Goal: Task Accomplishment & Management: Use online tool/utility

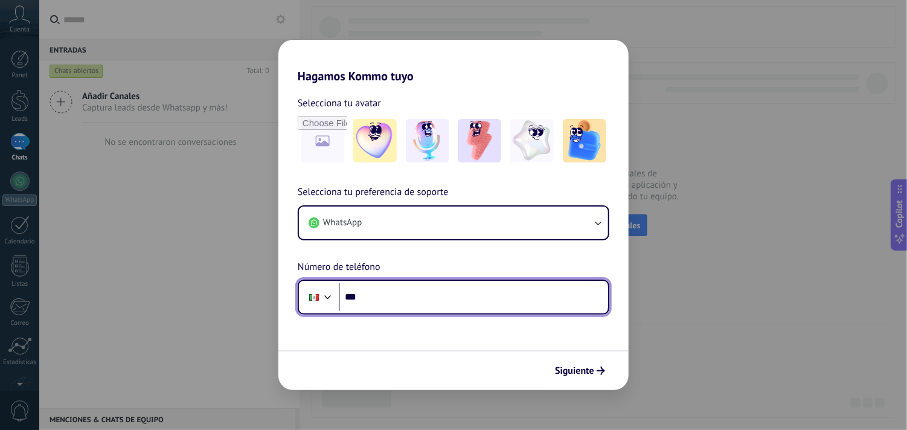
click at [380, 300] on input "***" at bounding box center [473, 297] width 269 height 28
type input "**********"
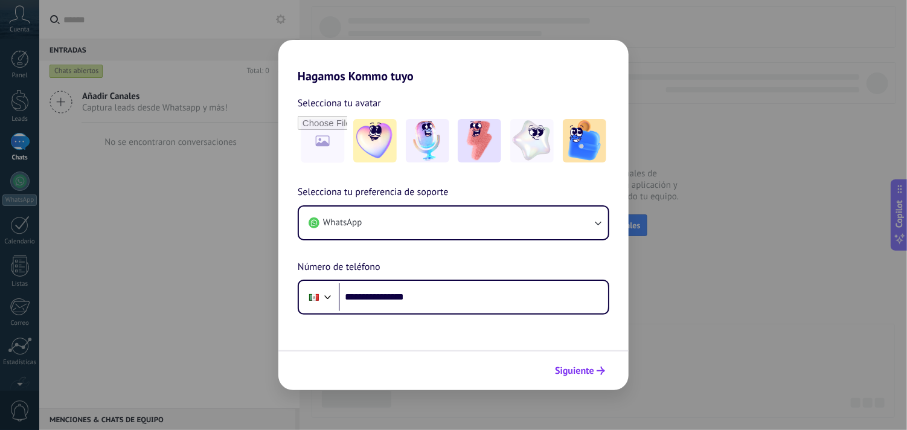
click at [577, 376] on button "Siguiente" at bounding box center [580, 371] width 61 height 21
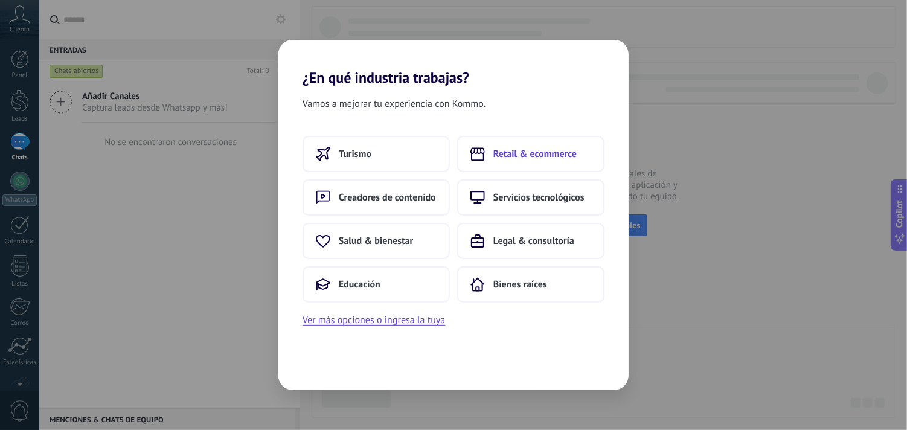
click at [533, 156] on span "Retail & ecommerce" at bounding box center [534, 154] width 83 height 12
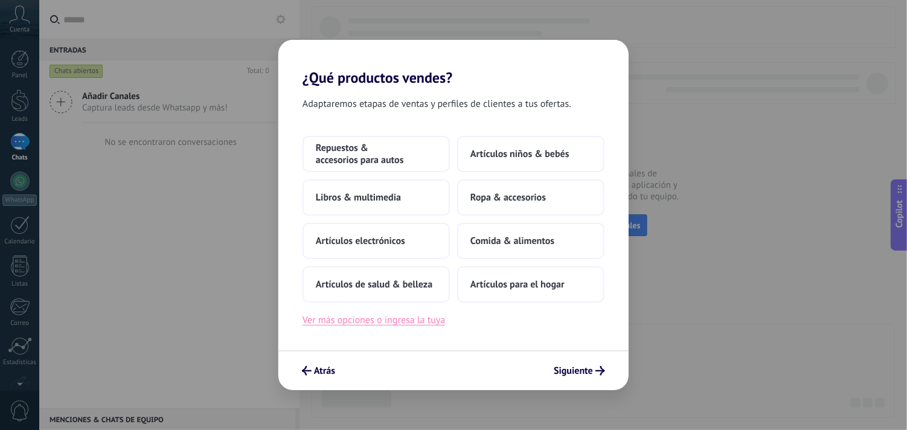
click at [382, 325] on button "Ver más opciones o ingresa la tuya" at bounding box center [374, 320] width 143 height 16
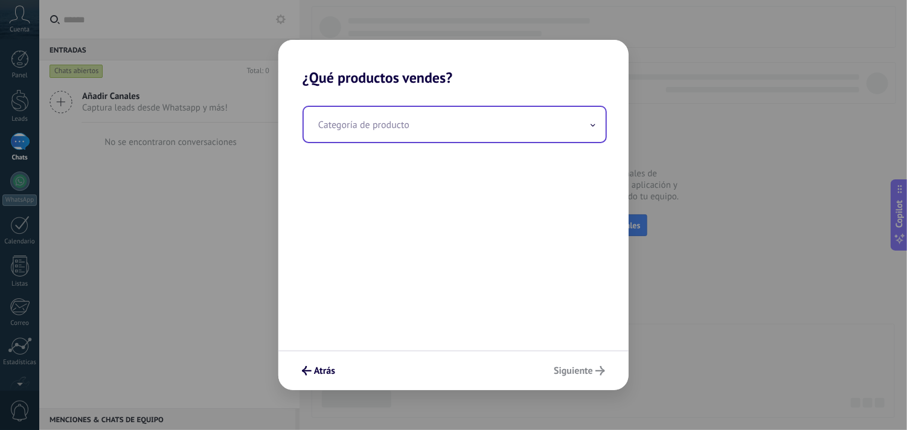
click at [441, 114] on input "text" at bounding box center [455, 124] width 302 height 35
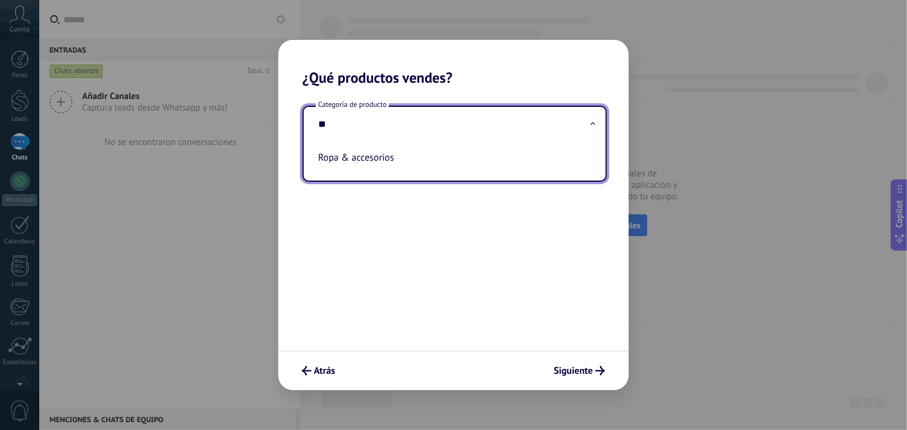
type input "*"
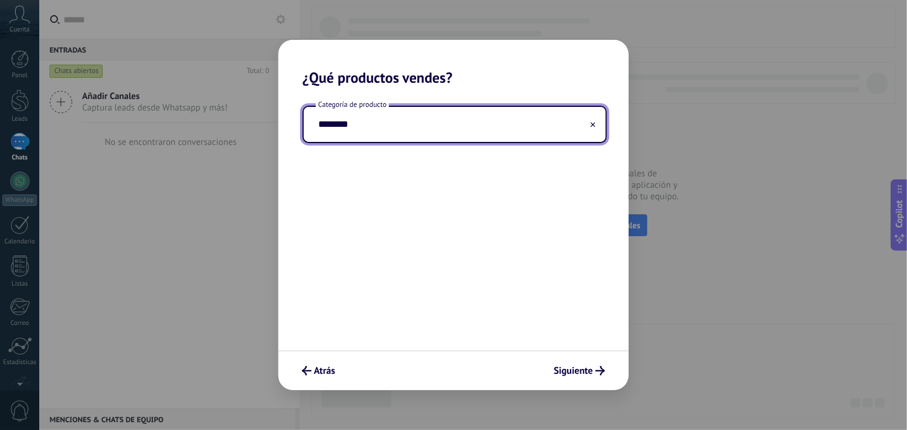
type input "********"
click at [522, 260] on div "Categoría de producto ********" at bounding box center [453, 218] width 350 height 264
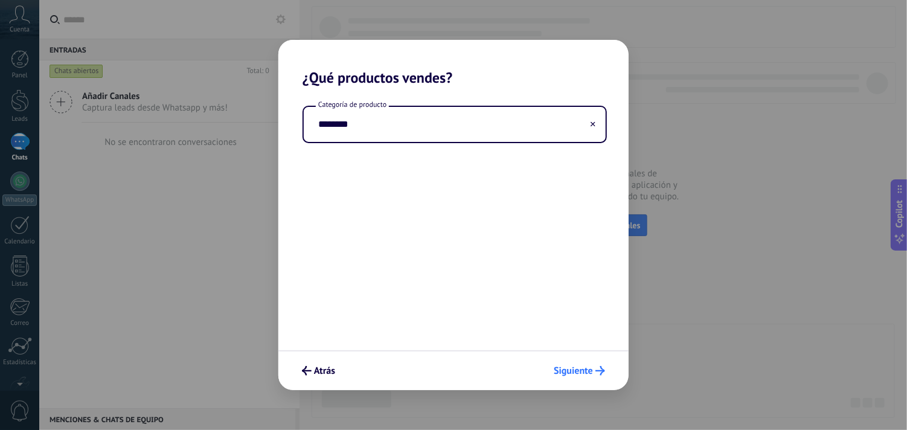
click at [572, 372] on span "Siguiente" at bounding box center [573, 371] width 39 height 8
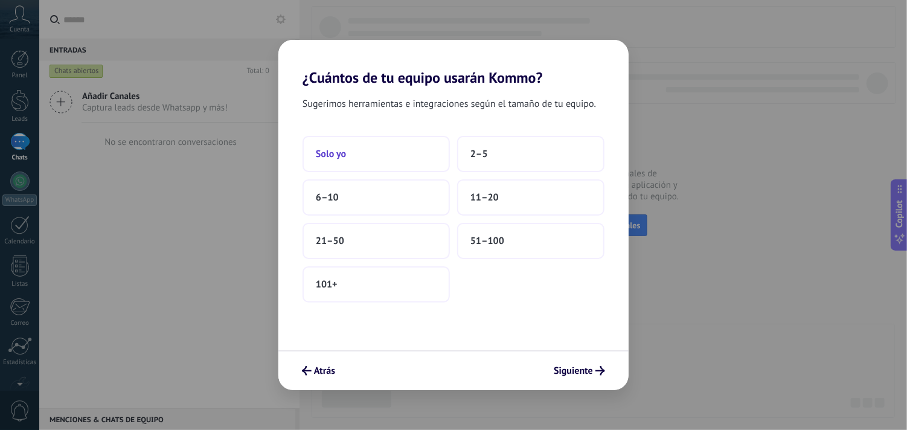
click at [403, 156] on button "Solo yo" at bounding box center [376, 154] width 147 height 36
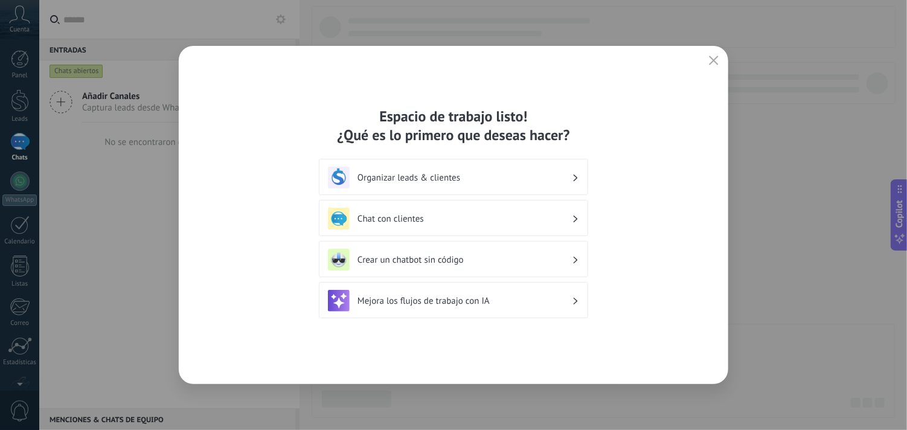
click at [423, 178] on h3 "Organizar leads & clientes" at bounding box center [465, 177] width 214 height 11
click at [414, 220] on h3 "Chat con clientes" at bounding box center [465, 218] width 214 height 11
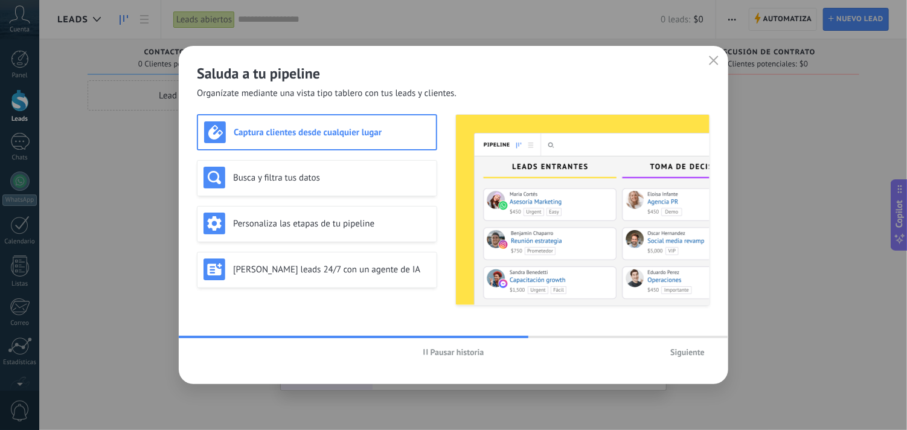
click at [695, 356] on span "Siguiente" at bounding box center [687, 352] width 34 height 8
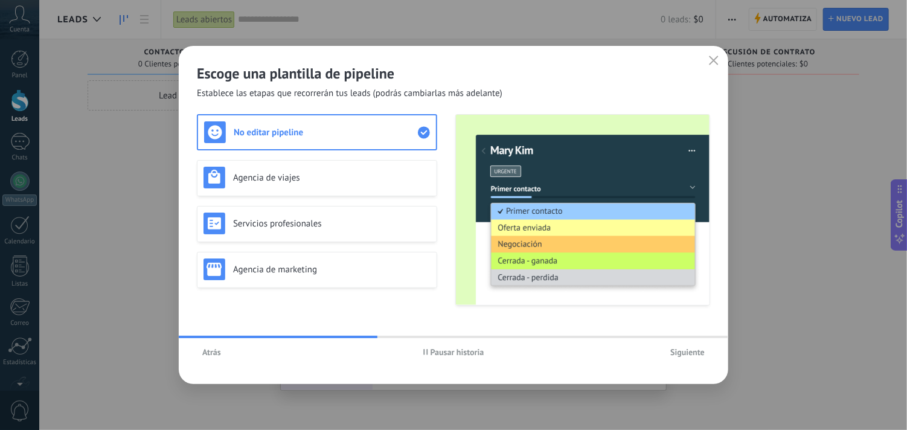
click at [695, 356] on span "Siguiente" at bounding box center [687, 352] width 34 height 8
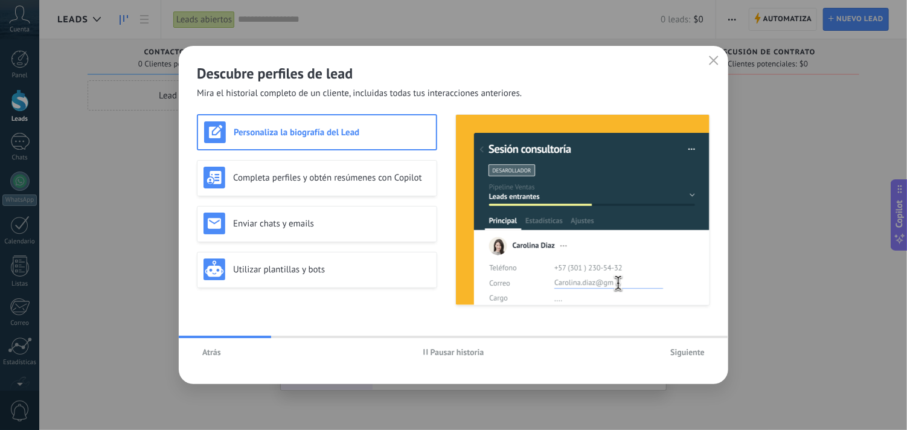
click at [695, 355] on span "Siguiente" at bounding box center [687, 352] width 34 height 8
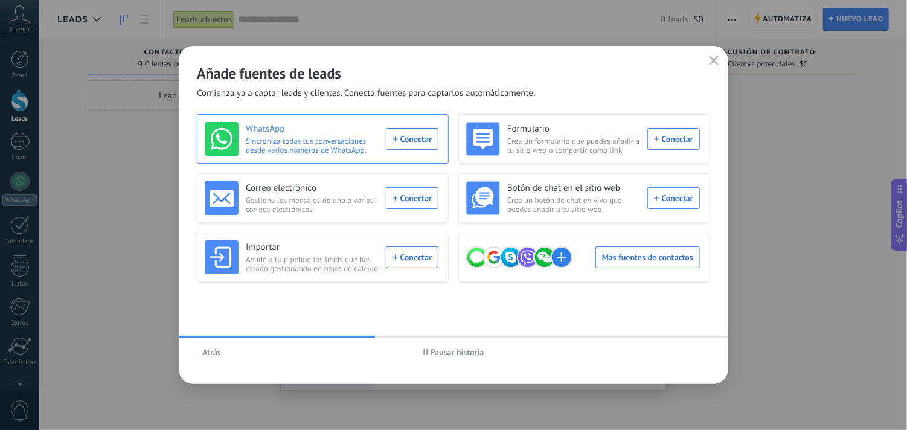
click at [411, 141] on div "WhatsApp Sincroniza todas tus conversaciones desde varios números de WhatsApp. …" at bounding box center [322, 139] width 234 height 34
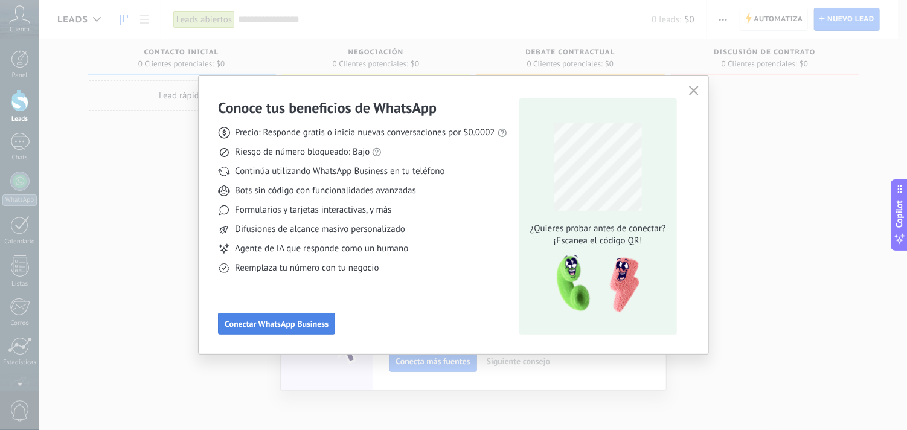
click at [324, 328] on span "Conectar WhatsApp Business" at bounding box center [277, 324] width 104 height 8
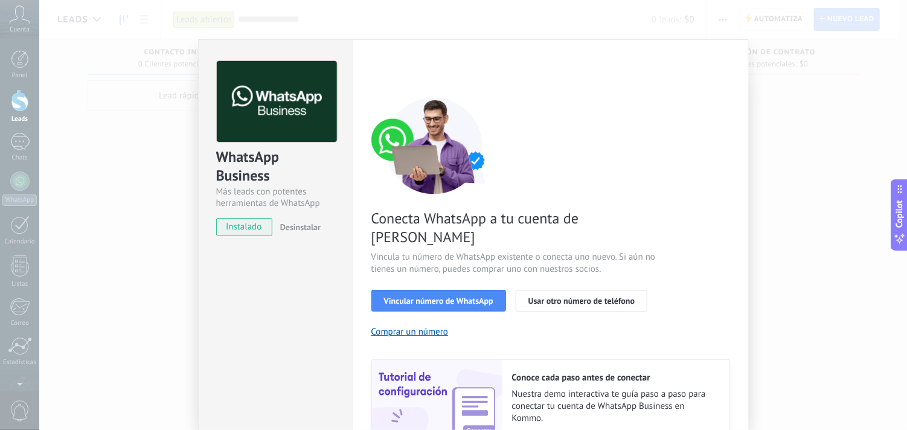
click at [818, 184] on div "WhatsApp Business Más leads con potentes herramientas de WhatsApp instalado Des…" at bounding box center [473, 215] width 868 height 430
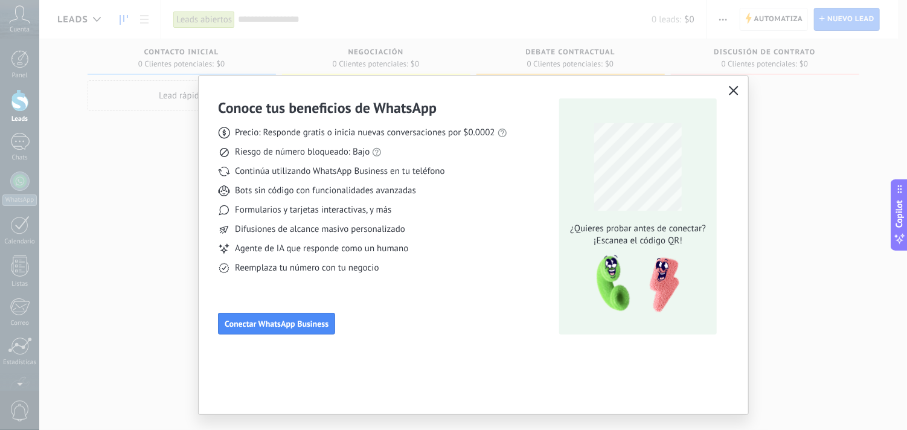
click at [735, 86] on icon "button" at bounding box center [734, 91] width 10 height 10
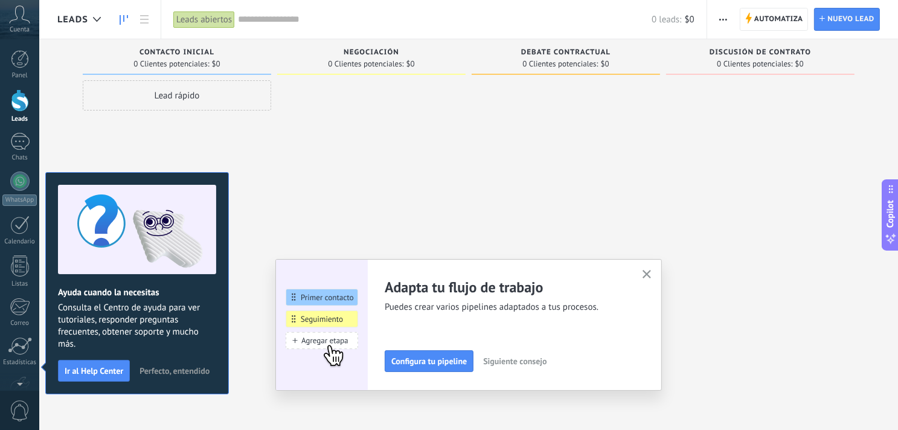
click at [20, 115] on div "Leads" at bounding box center [19, 119] width 35 height 8
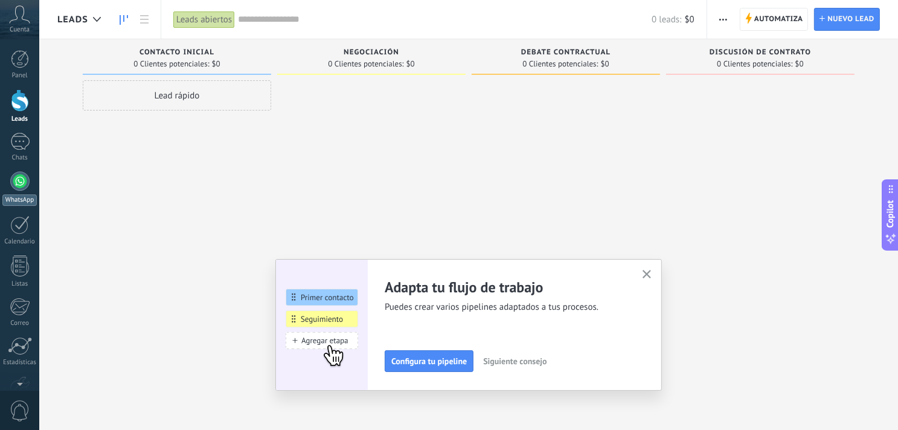
click at [17, 181] on div at bounding box center [19, 181] width 19 height 19
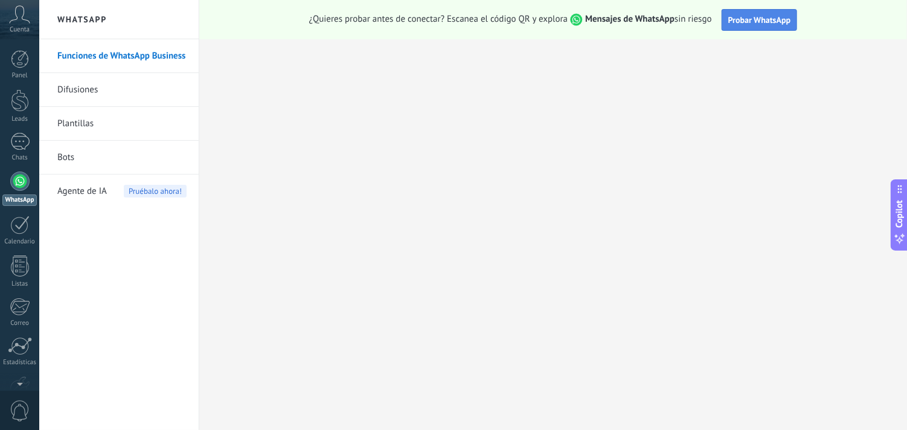
click at [767, 19] on span "Probar WhatsApp" at bounding box center [759, 19] width 63 height 11
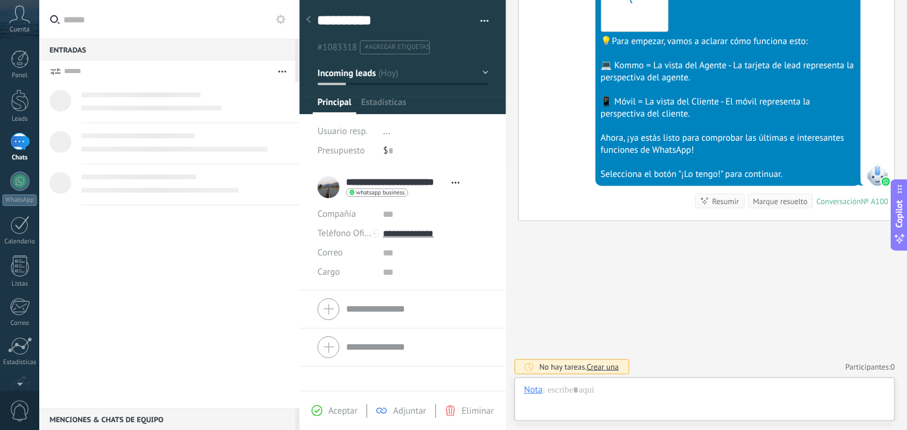
scroll to position [18, 0]
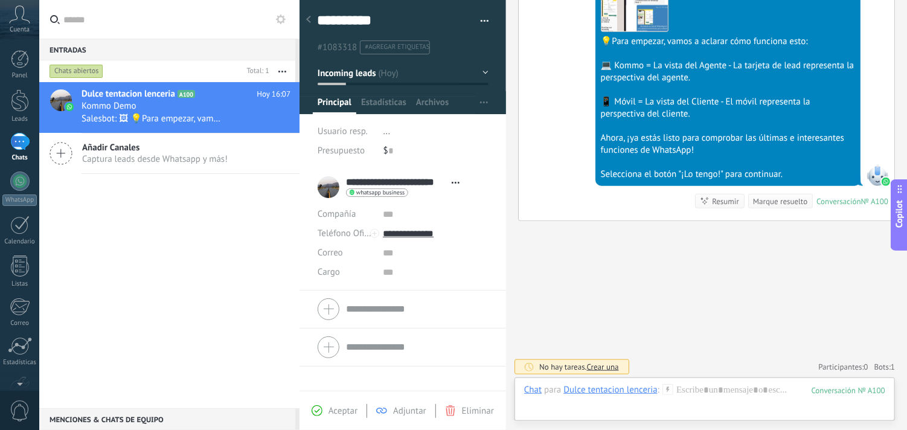
click at [336, 188] on div "**********" at bounding box center [392, 187] width 148 height 30
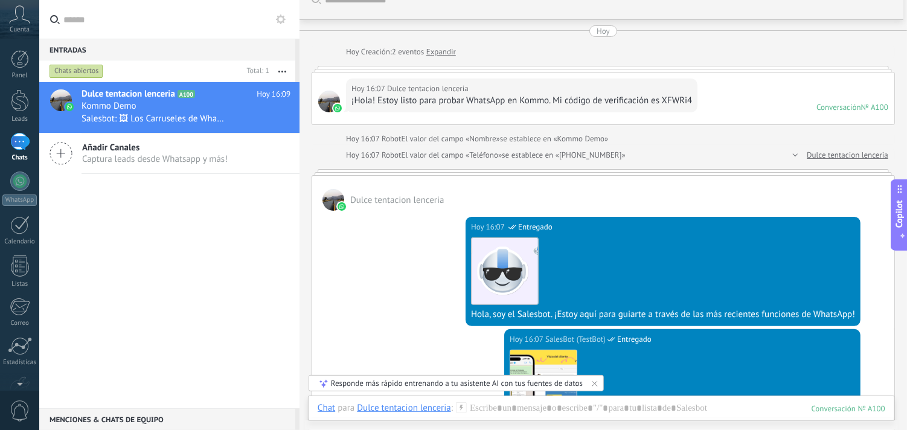
scroll to position [0, 0]
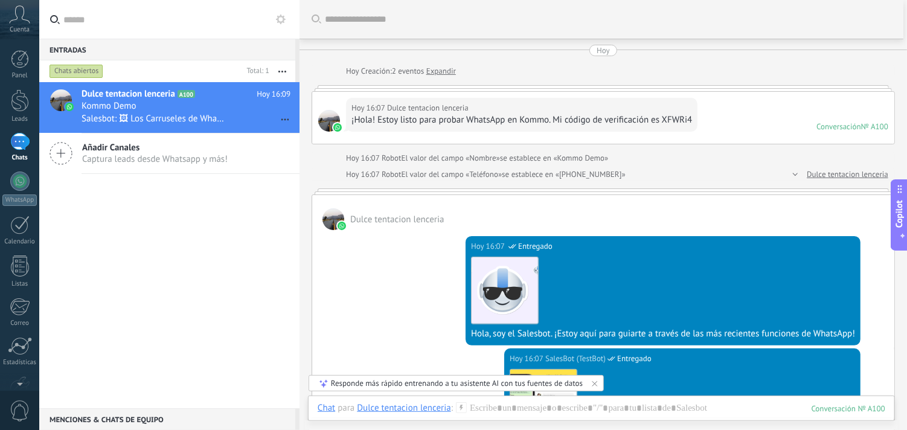
click at [64, 156] on icon at bounding box center [61, 153] width 23 height 23
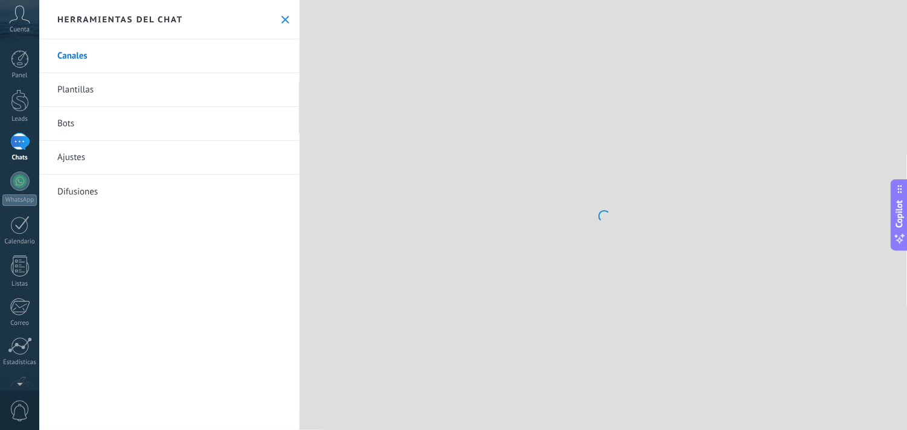
click at [58, 152] on link "Ajustes" at bounding box center [169, 158] width 260 height 34
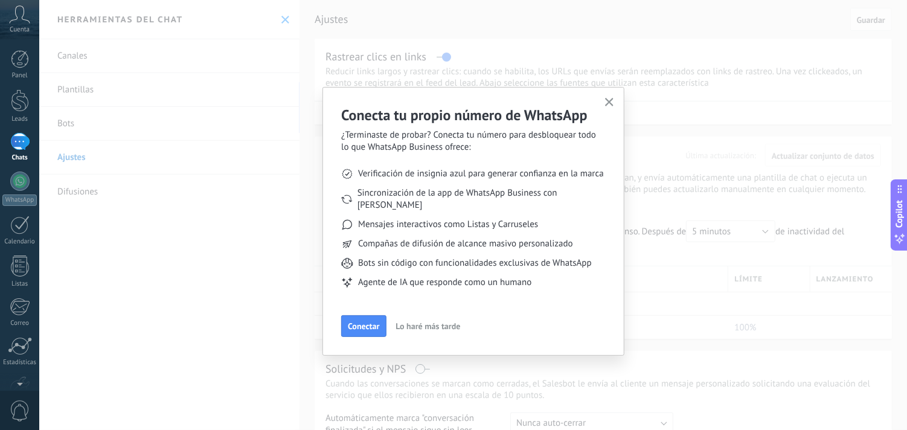
click at [604, 97] on button "button" at bounding box center [609, 103] width 15 height 16
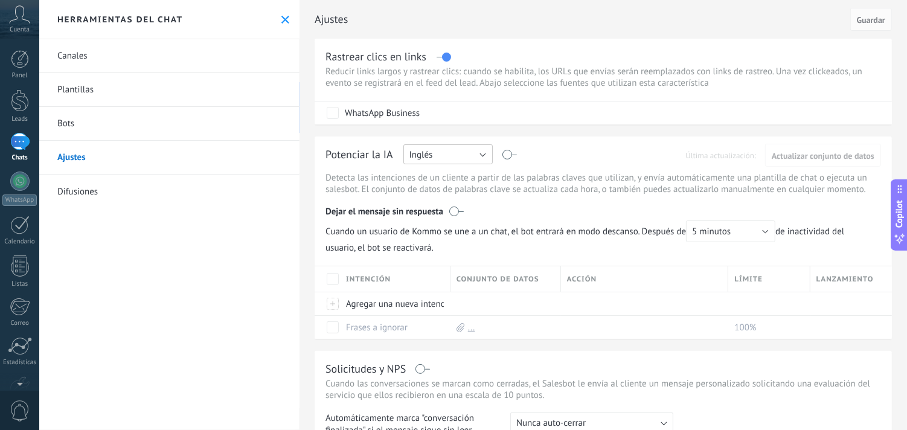
click at [457, 157] on button "Inglés" at bounding box center [447, 154] width 89 height 20
click at [447, 203] on li "Español" at bounding box center [444, 196] width 96 height 21
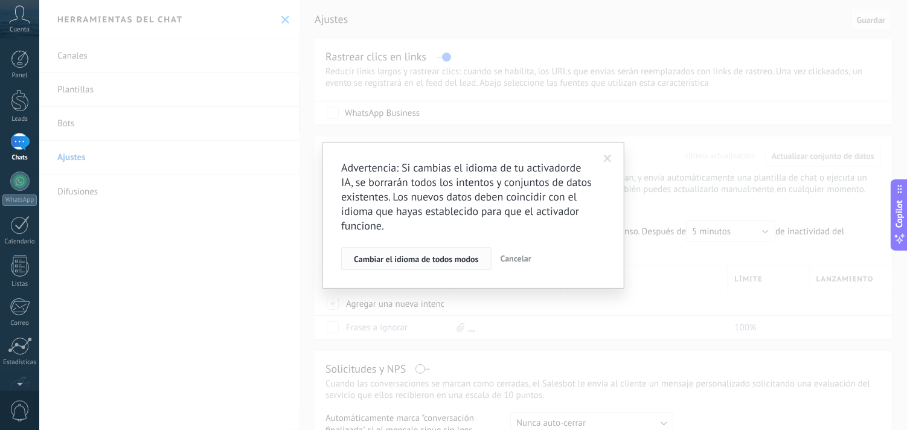
click at [455, 264] on button "Cambiar el idioma de todos modos" at bounding box center [416, 258] width 150 height 23
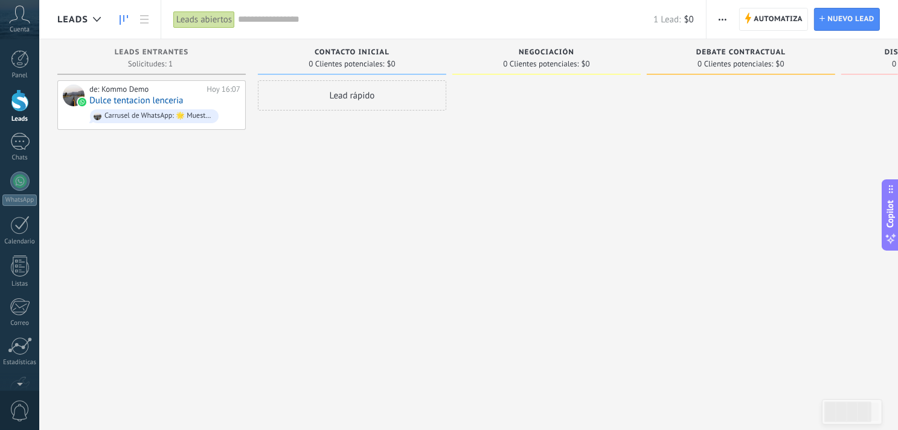
click at [18, 21] on icon at bounding box center [19, 14] width 21 height 18
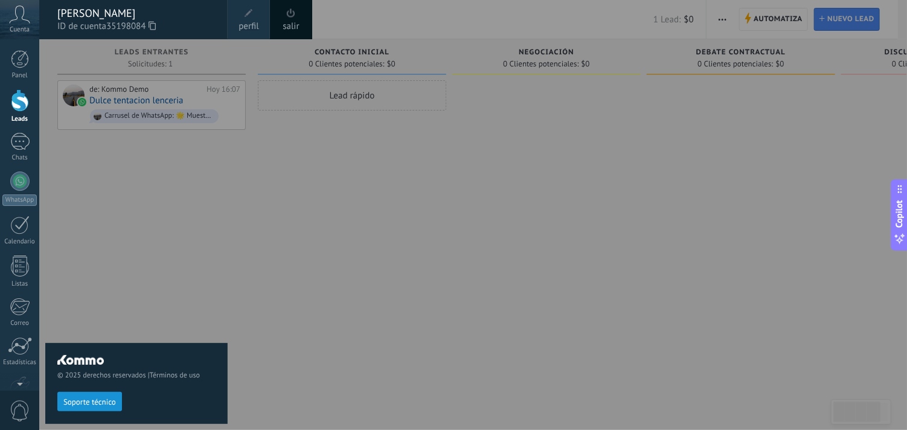
click at [131, 220] on div "© 2025 derechos reservados | Términos de uso Soporte técnico" at bounding box center [136, 234] width 182 height 391
click at [225, 322] on div "© 2025 derechos reservados | Términos de uso Soporte técnico" at bounding box center [136, 234] width 182 height 391
click at [714, 175] on div at bounding box center [492, 215] width 907 height 430
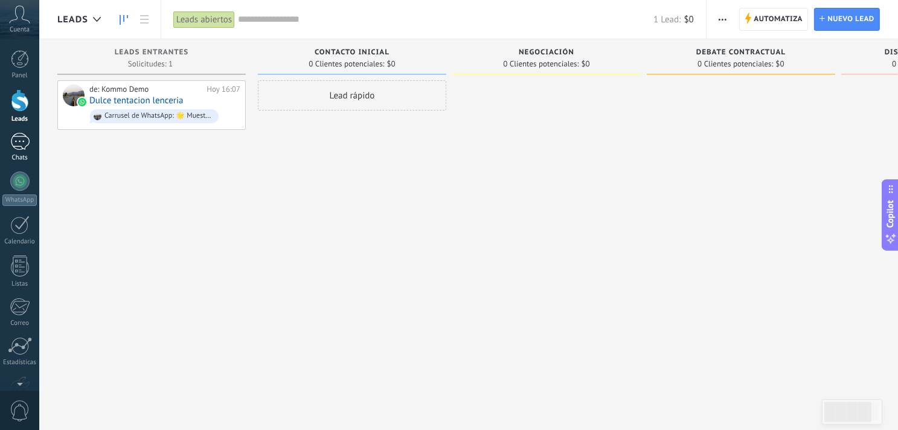
click at [19, 141] on div at bounding box center [19, 142] width 19 height 18
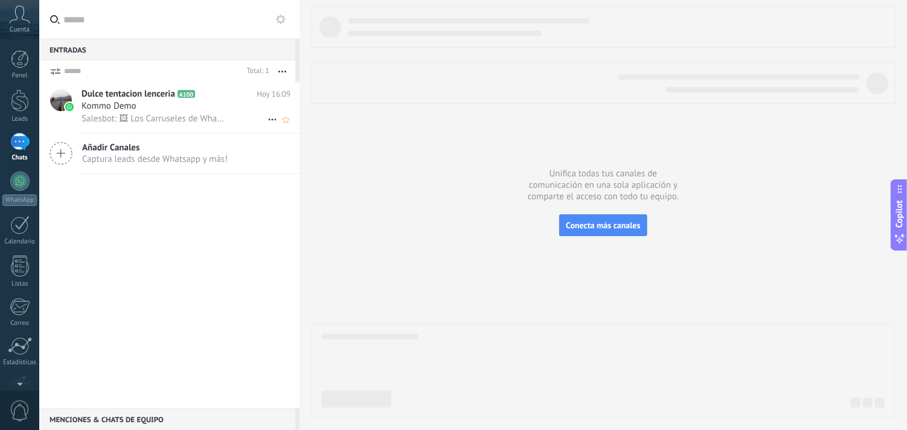
click at [127, 100] on span "Dulce tentacion lenceria" at bounding box center [129, 94] width 94 height 12
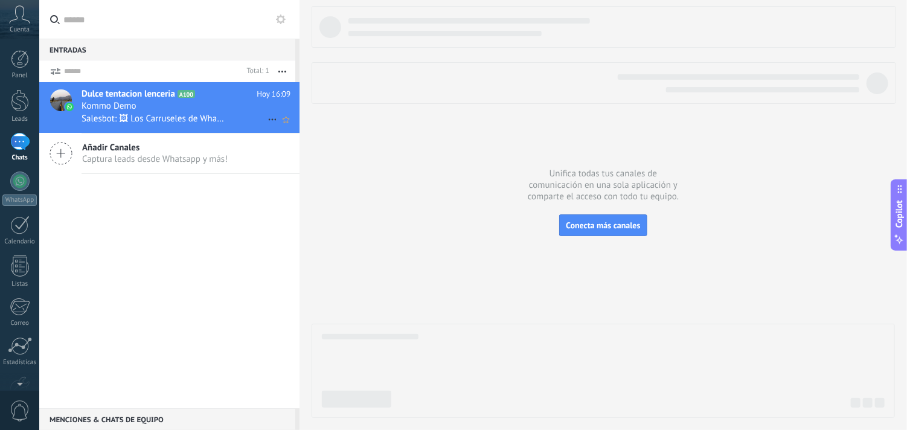
click at [128, 97] on span "Dulce tentacion lenceria" at bounding box center [129, 94] width 94 height 12
click at [591, 229] on span "Conecta más canales" at bounding box center [603, 225] width 74 height 11
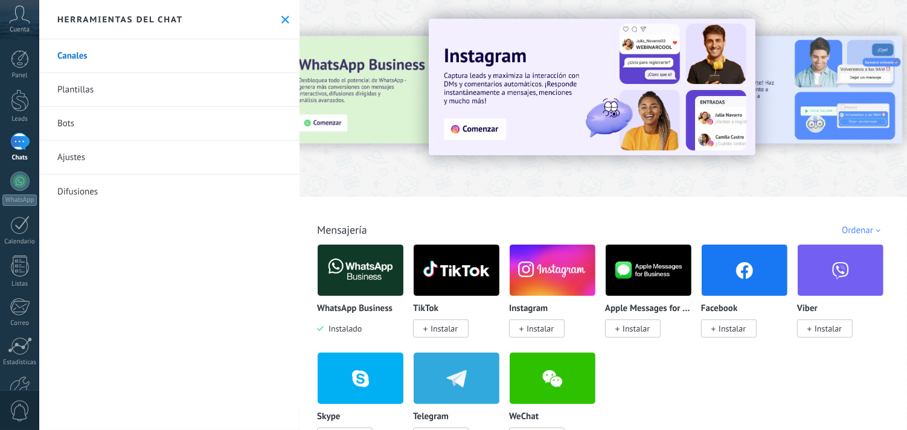
click at [162, 121] on link "Bots" at bounding box center [169, 124] width 260 height 34
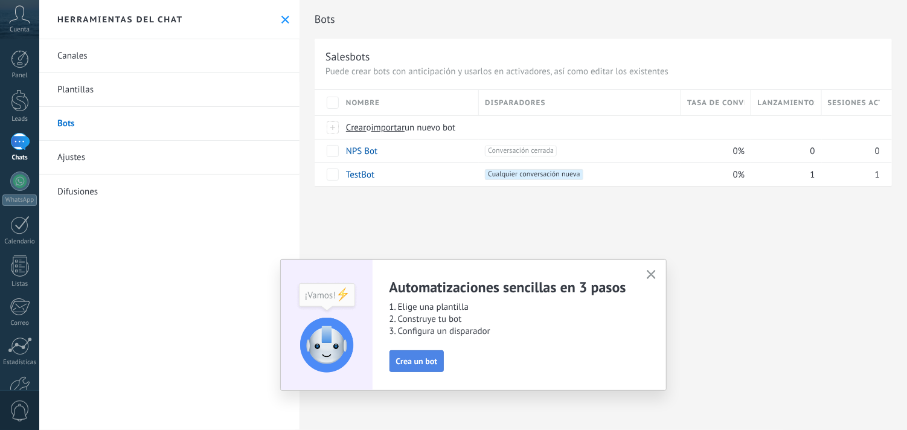
click at [416, 362] on span "Crea un bot" at bounding box center [417, 361] width 42 height 8
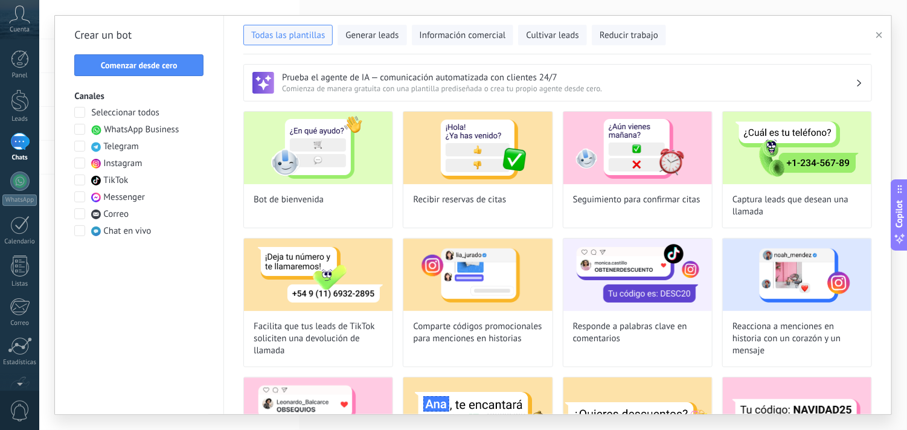
click at [78, 132] on span at bounding box center [79, 129] width 11 height 11
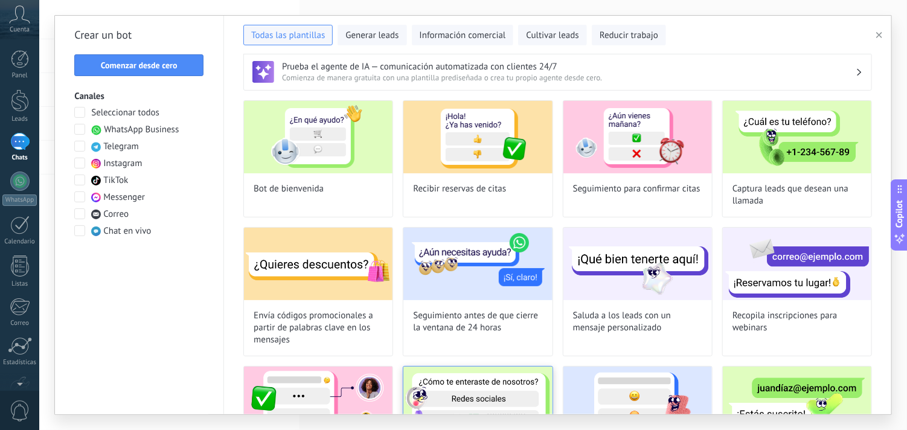
scroll to position [9, 0]
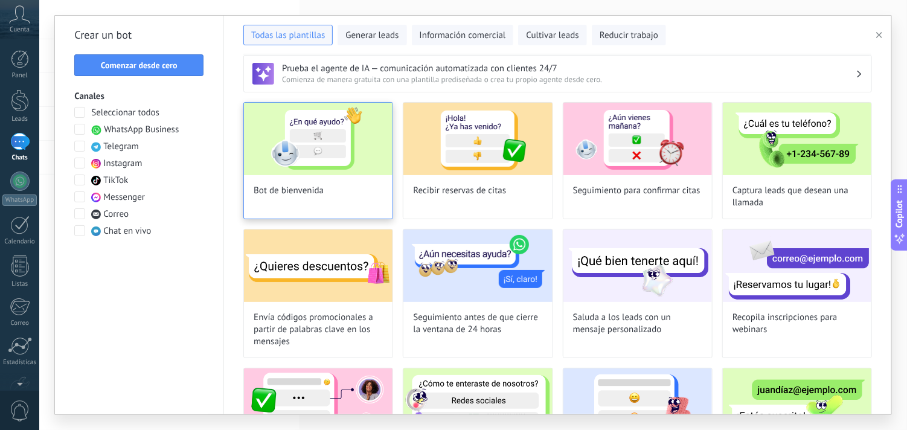
click at [341, 142] on img at bounding box center [318, 139] width 149 height 72
type input "**********"
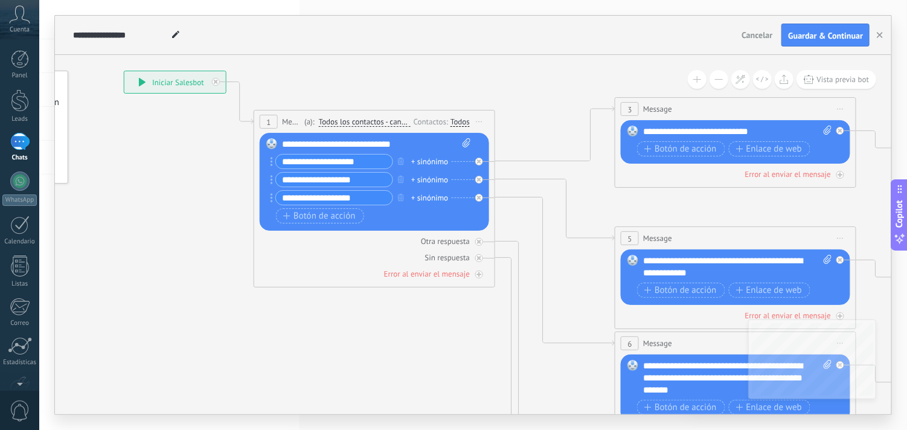
click at [369, 161] on input "**********" at bounding box center [334, 162] width 117 height 14
type input "*"
type input "**********"
click at [361, 183] on input "**********" at bounding box center [334, 180] width 117 height 14
type input "*"
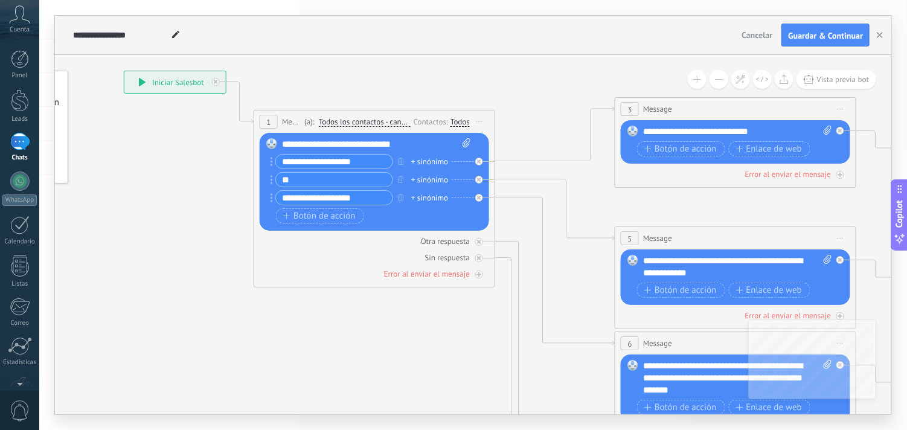
type input "*"
click at [362, 170] on div "**********" at bounding box center [373, 181] width 194 height 54
click at [761, 34] on span "Cancelar" at bounding box center [757, 35] width 31 height 11
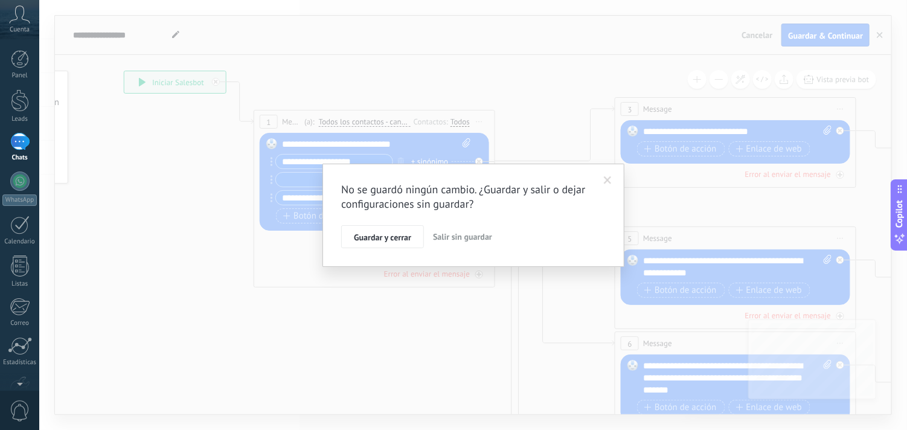
click at [449, 243] on button "Salir sin guardar" at bounding box center [462, 236] width 69 height 23
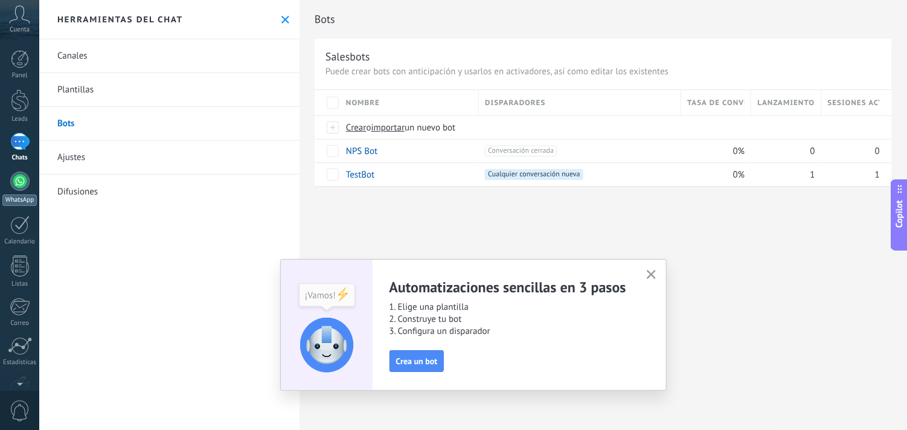
click at [12, 185] on div at bounding box center [19, 181] width 19 height 19
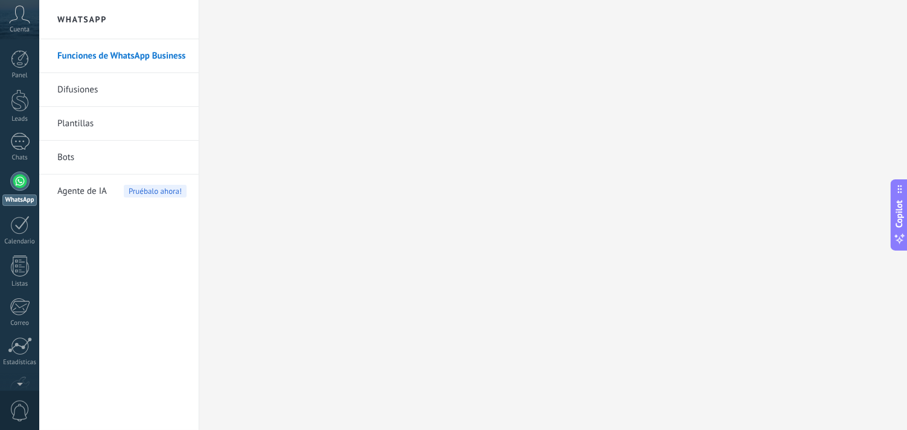
click at [140, 58] on link "Funciones de WhatsApp Business" at bounding box center [121, 56] width 129 height 34
click at [87, 89] on link "Difusiones" at bounding box center [121, 90] width 129 height 34
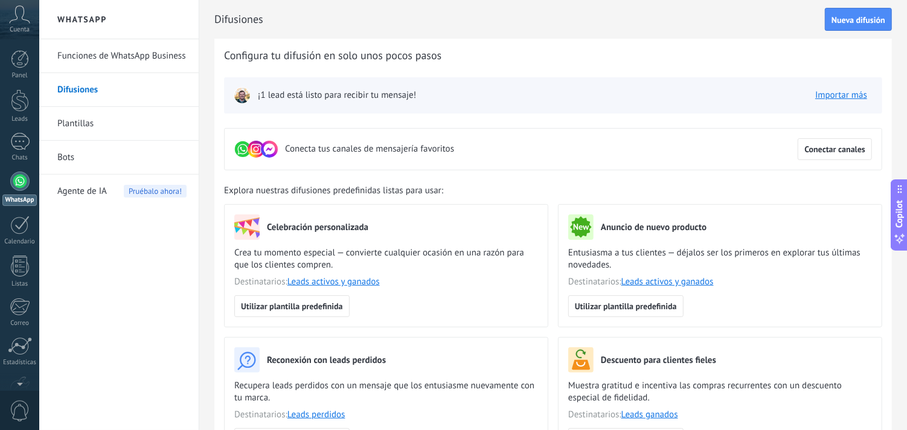
click at [100, 112] on link "Plantillas" at bounding box center [121, 124] width 129 height 34
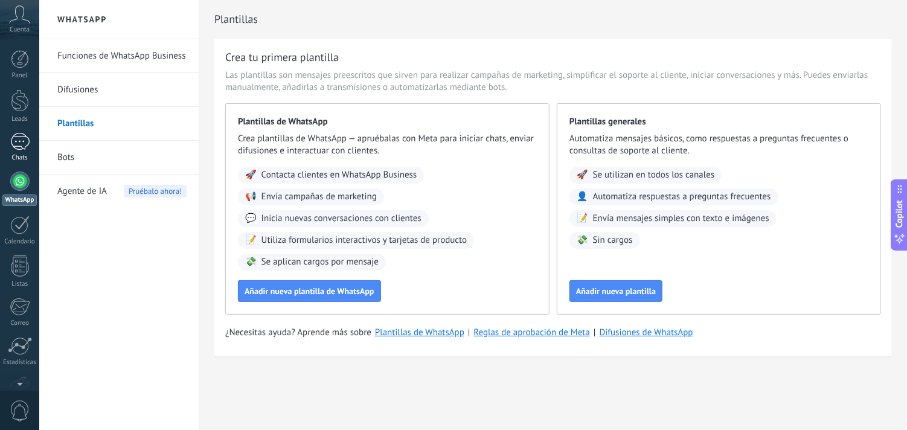
click at [17, 144] on div at bounding box center [19, 142] width 19 height 18
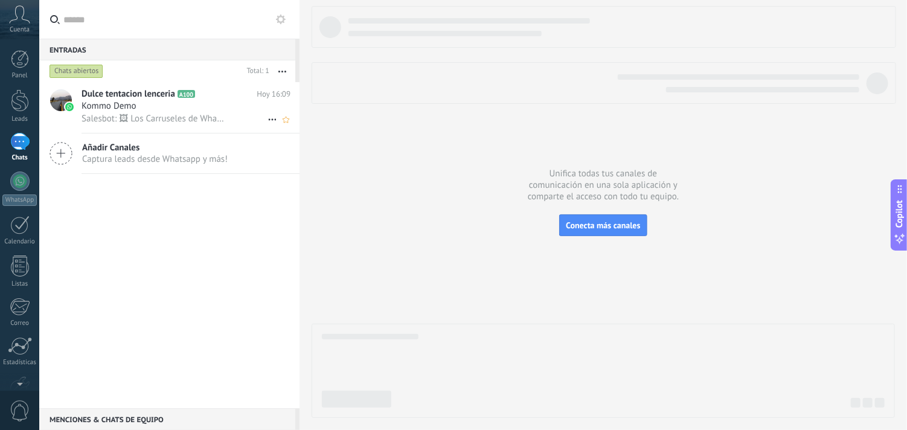
click at [126, 105] on span "Kommo Demo" at bounding box center [109, 106] width 55 height 12
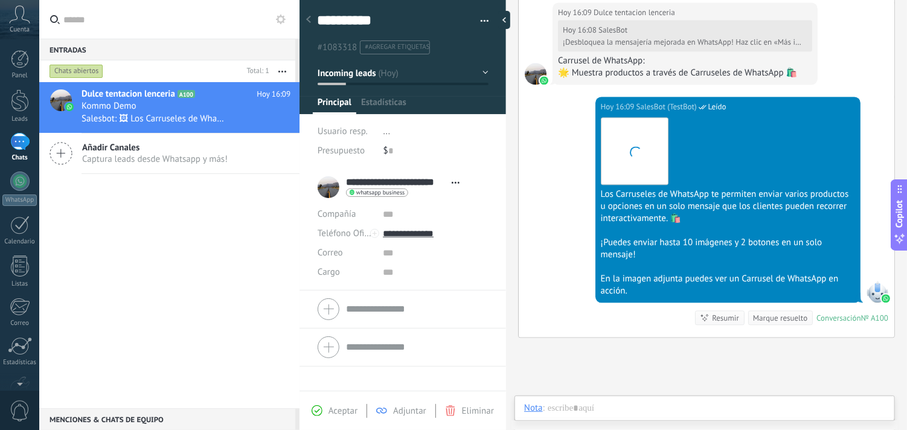
scroll to position [18, 0]
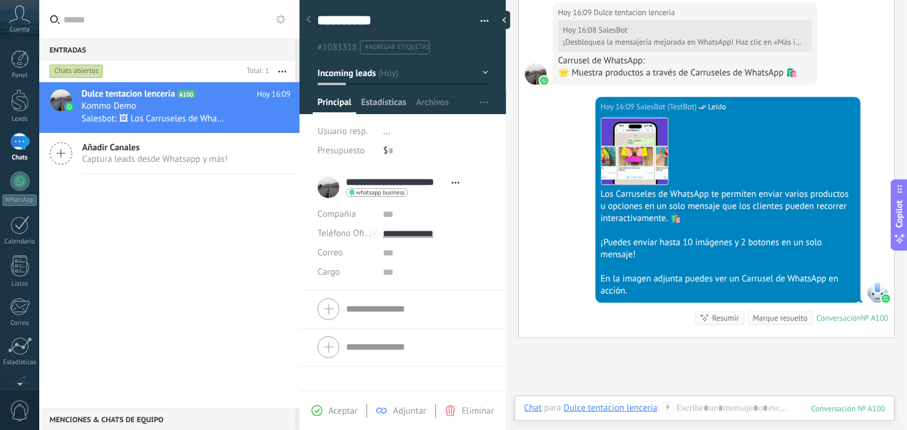
click at [390, 97] on span "Estadísticas" at bounding box center [383, 106] width 45 height 18
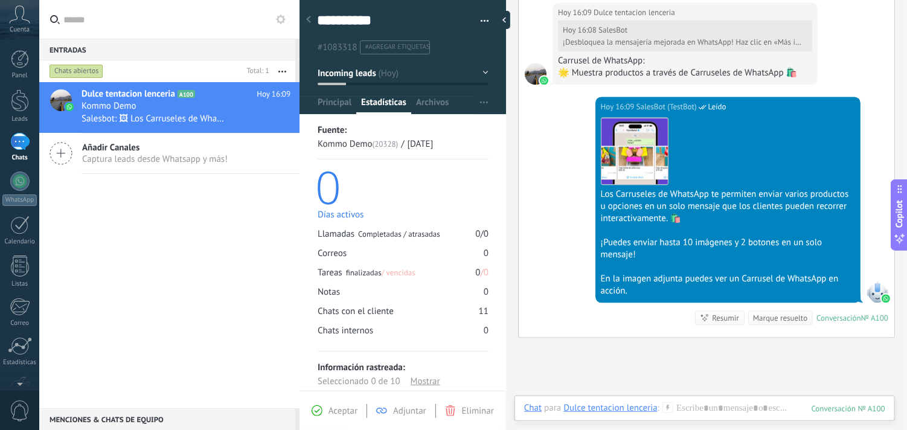
scroll to position [24, 0]
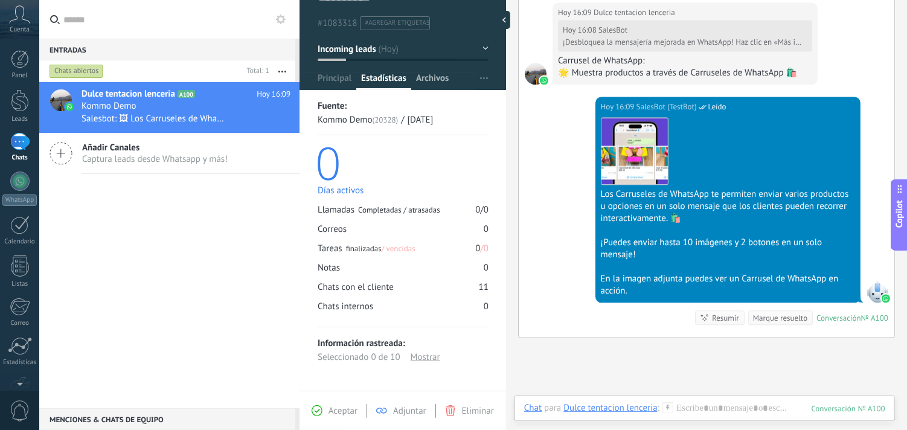
click at [435, 79] on span "Archivos" at bounding box center [432, 81] width 33 height 18
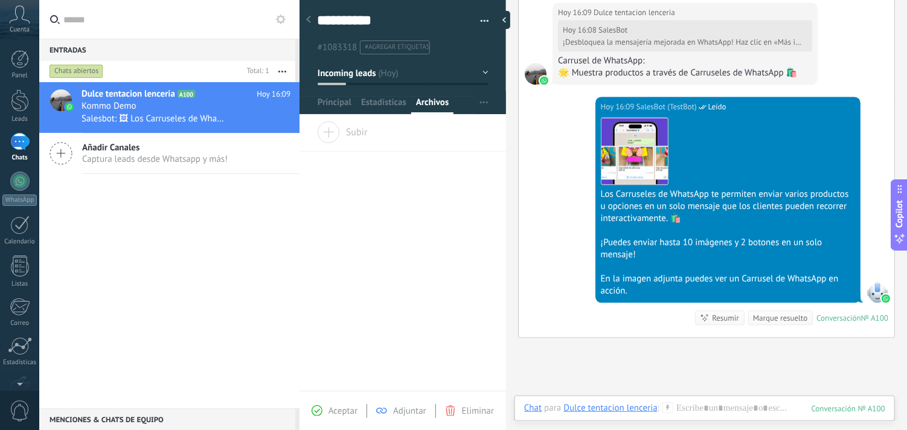
click at [554, 201] on div "Hoy 16:09 SalesBot (TestBot) Leído Descargar Los Carruseles de WhatsApp te perm…" at bounding box center [707, 217] width 376 height 240
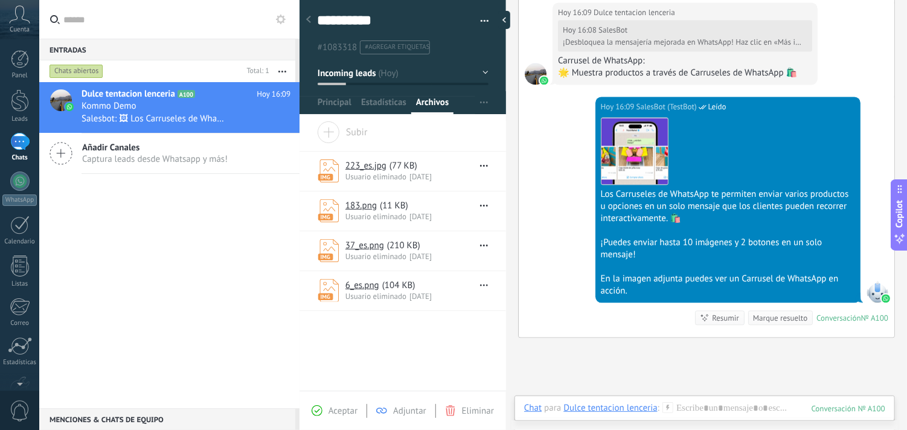
click at [275, 259] on div "Dulce tentacion lenceria A100 Hoy 16:09 Kommo Demo Salesbot: 🖼 Los Carruseles d…" at bounding box center [169, 245] width 260 height 326
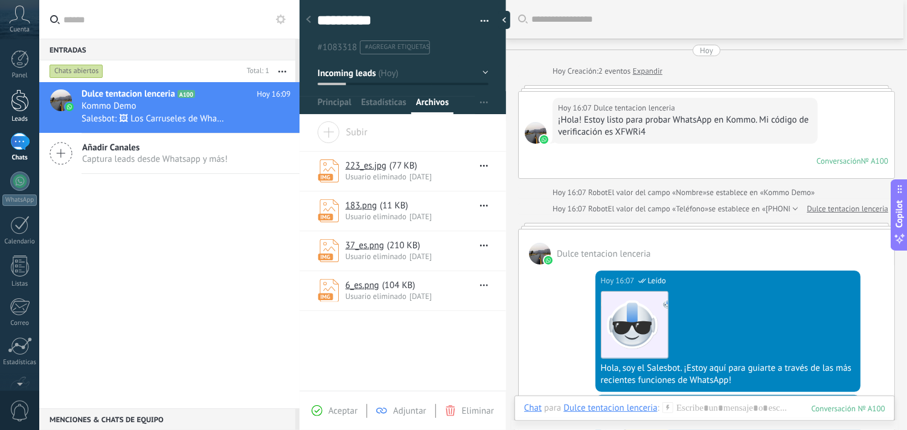
click at [14, 106] on div at bounding box center [20, 100] width 18 height 22
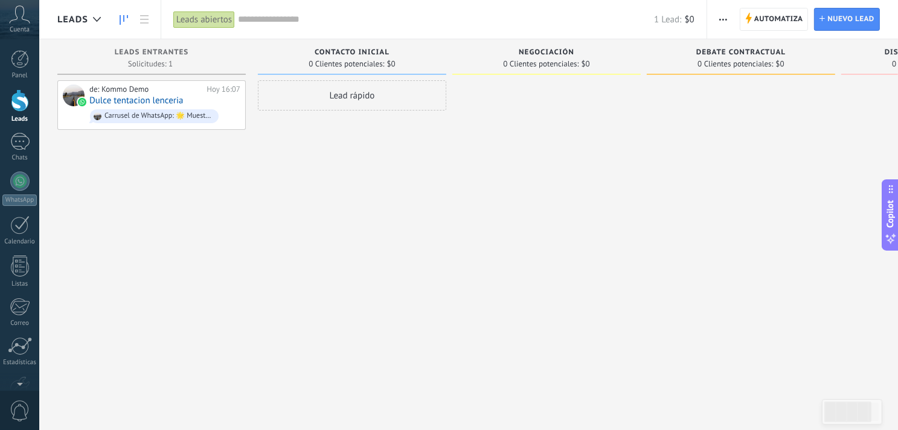
click at [321, 89] on div "Lead rápido" at bounding box center [352, 95] width 188 height 30
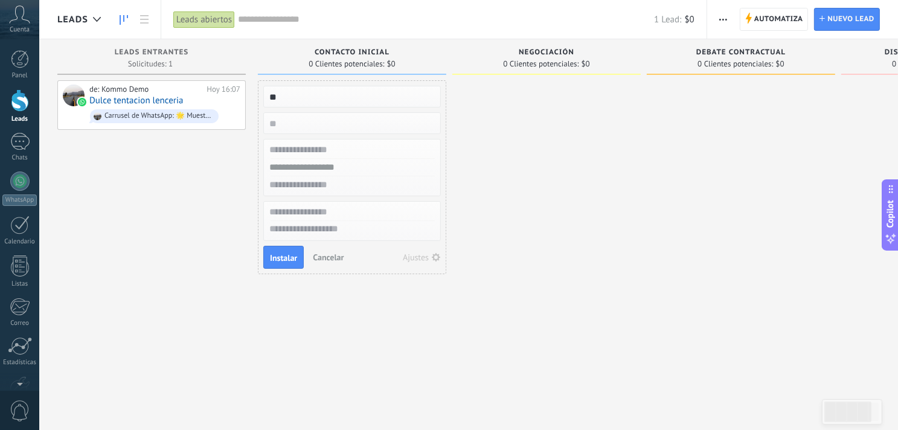
type input "*"
click at [24, 188] on div at bounding box center [19, 181] width 19 height 19
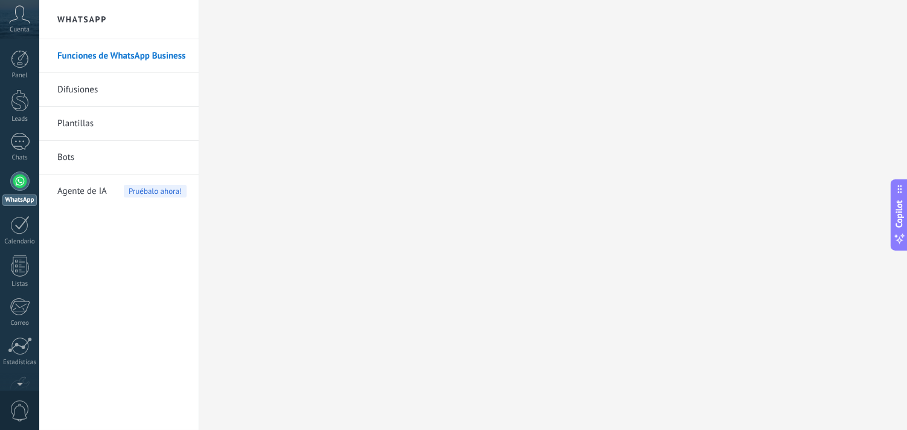
click at [83, 185] on span "Agente de IA" at bounding box center [82, 192] width 50 height 34
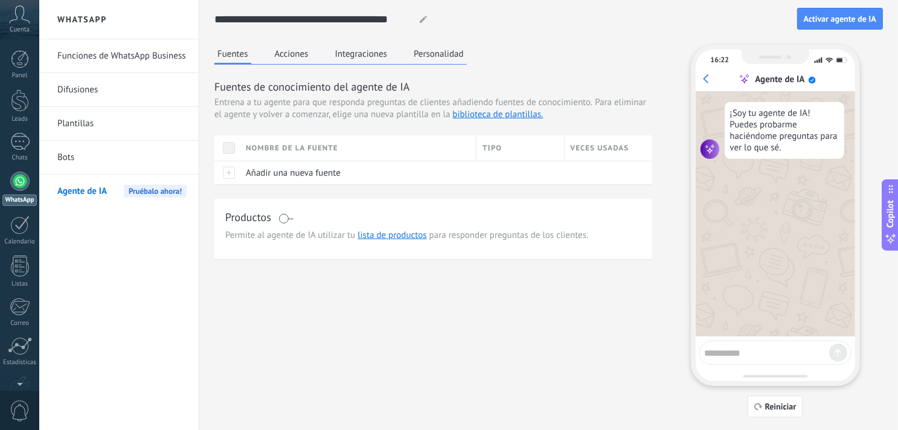
click at [759, 352] on textarea at bounding box center [767, 351] width 124 height 15
click at [66, 162] on link "Bots" at bounding box center [121, 158] width 129 height 34
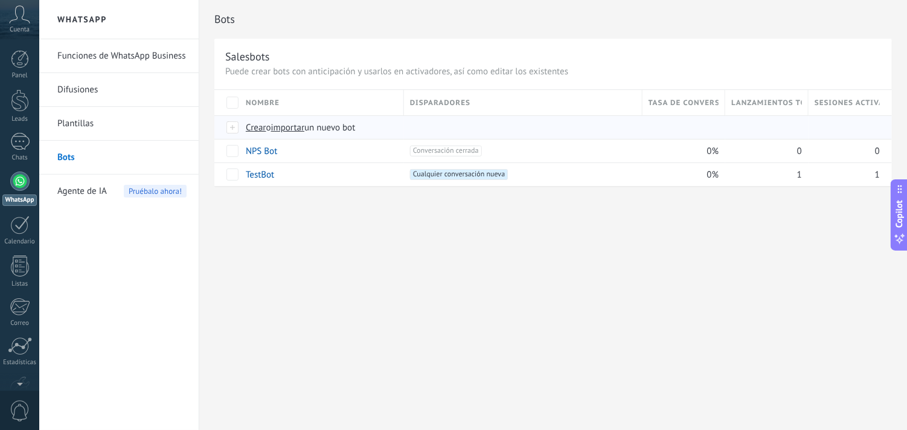
click at [231, 121] on div at bounding box center [226, 127] width 25 height 24
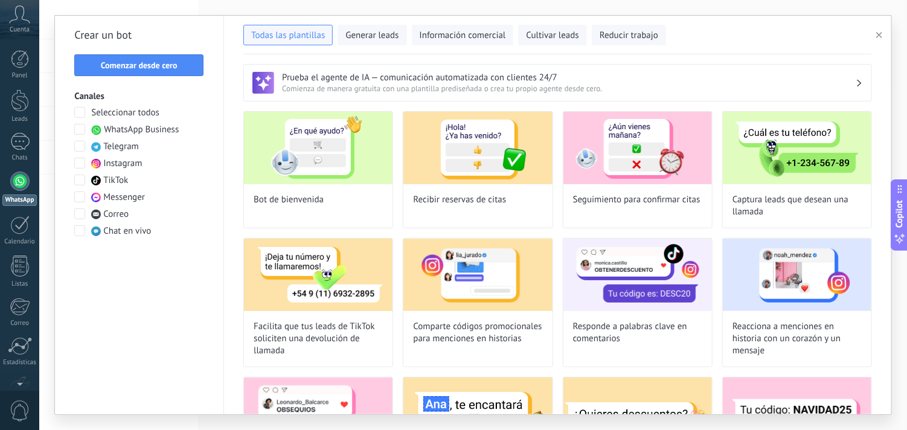
click at [78, 129] on span at bounding box center [79, 129] width 11 height 11
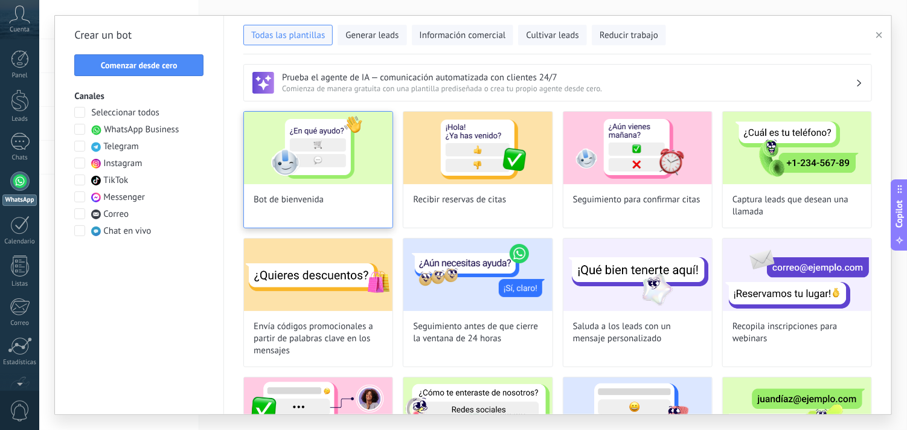
click at [333, 183] on img at bounding box center [318, 148] width 149 height 72
type input "**********"
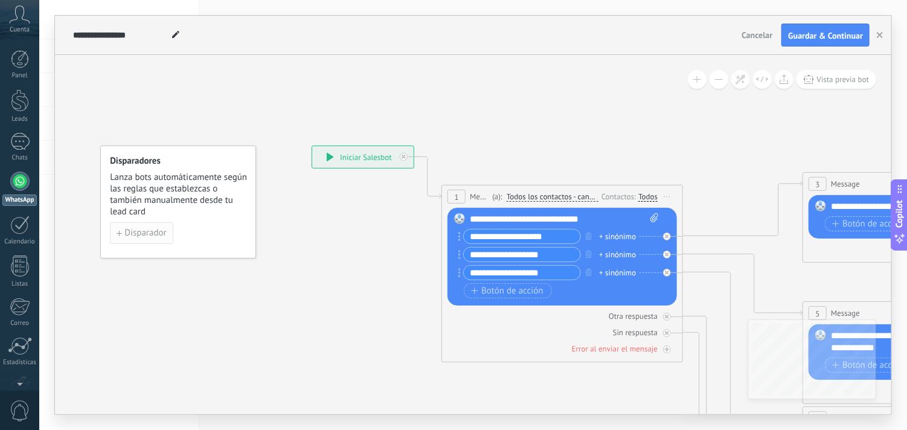
click at [140, 231] on span "Disparador" at bounding box center [145, 233] width 42 height 8
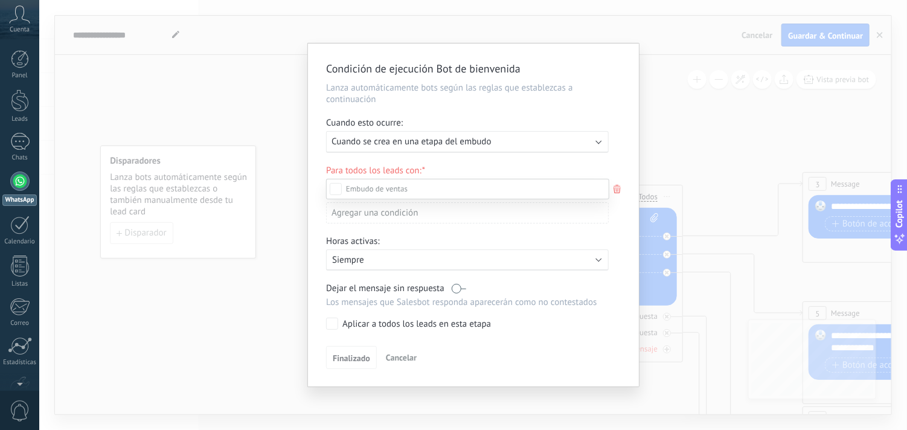
click at [0, 0] on label "Contacto inicial" at bounding box center [0, 0] width 0 height 0
click at [624, 86] on div at bounding box center [473, 215] width 868 height 430
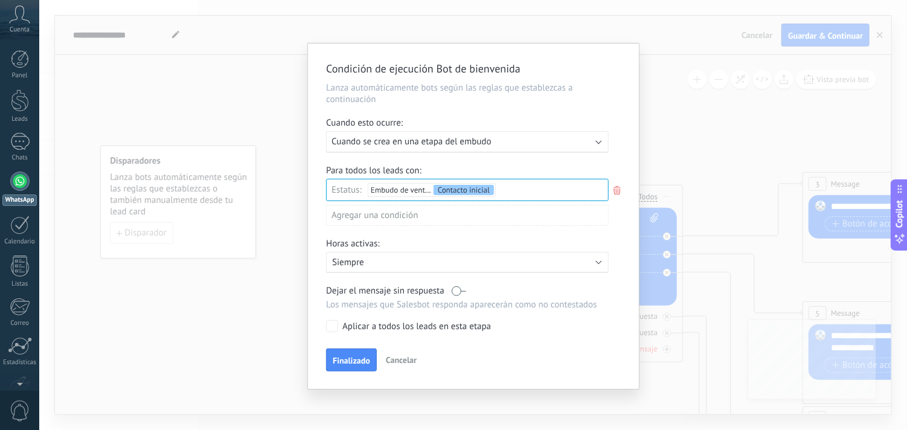
click at [572, 257] on div "Activo: Siempre" at bounding box center [467, 262] width 271 height 11
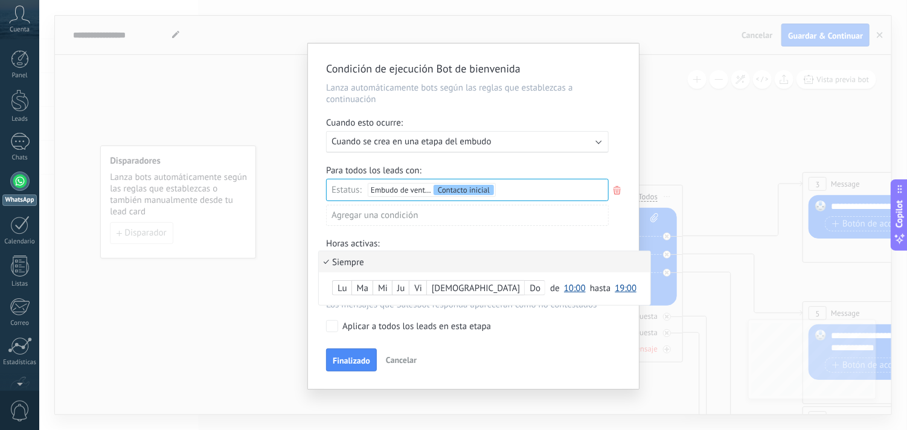
click at [572, 256] on li "Siempre" at bounding box center [485, 261] width 332 height 21
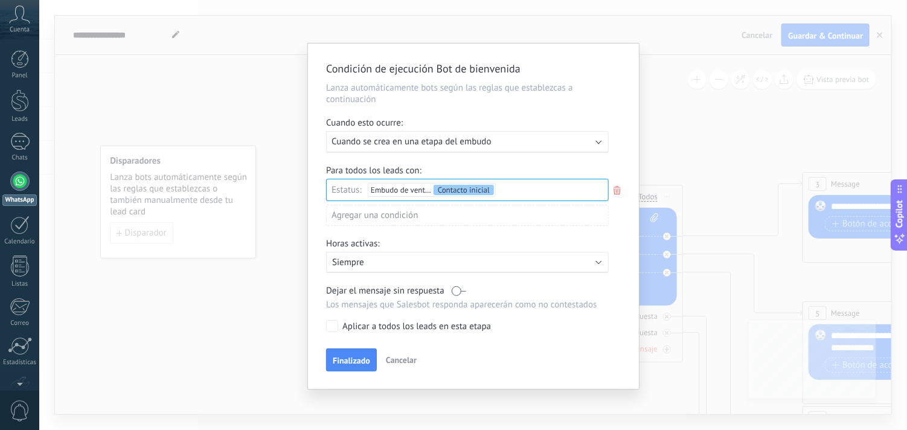
click at [404, 363] on span "Cancelar" at bounding box center [401, 360] width 31 height 11
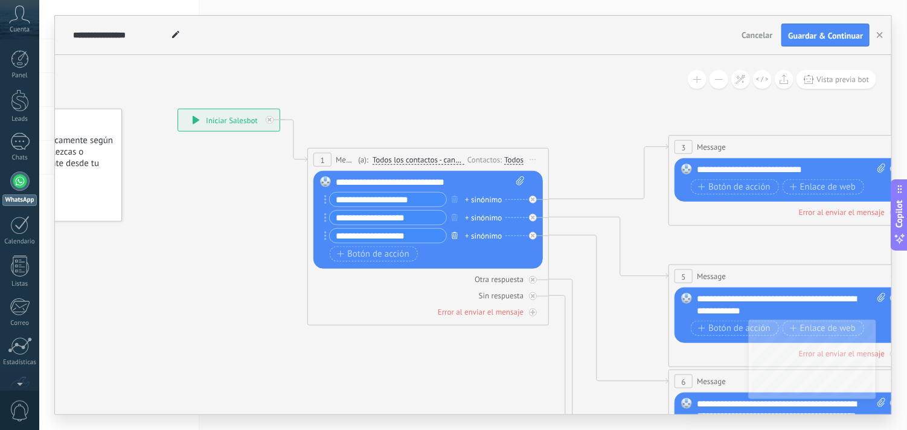
click at [455, 233] on icon "button" at bounding box center [455, 234] width 6 height 7
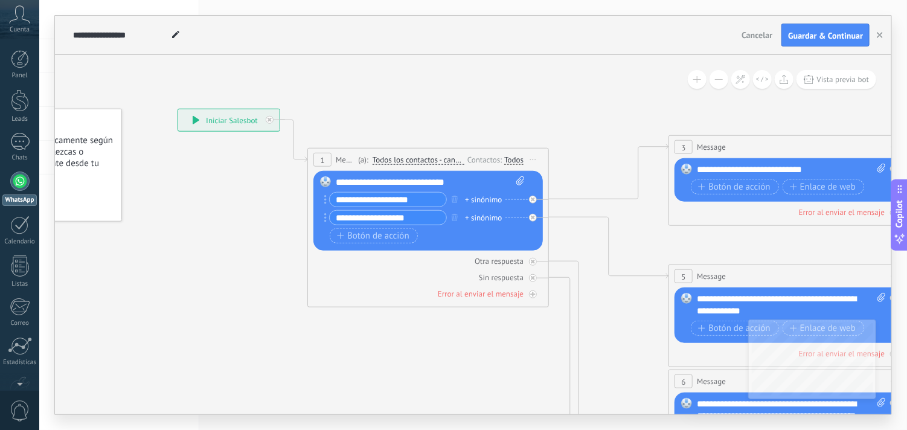
click at [428, 201] on input "**********" at bounding box center [388, 200] width 117 height 14
type input "*"
type input "**********"
click at [426, 219] on input "**********" at bounding box center [388, 218] width 117 height 14
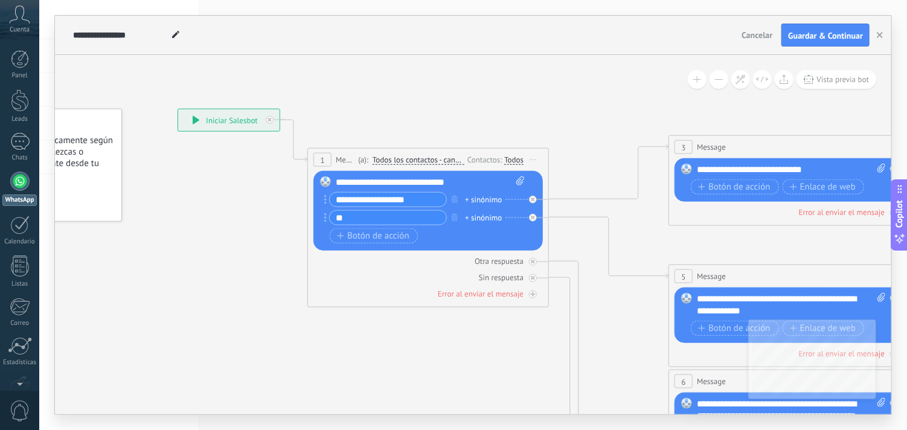
type input "*"
type input "******"
click at [382, 236] on span "Botón de acción" at bounding box center [373, 236] width 72 height 10
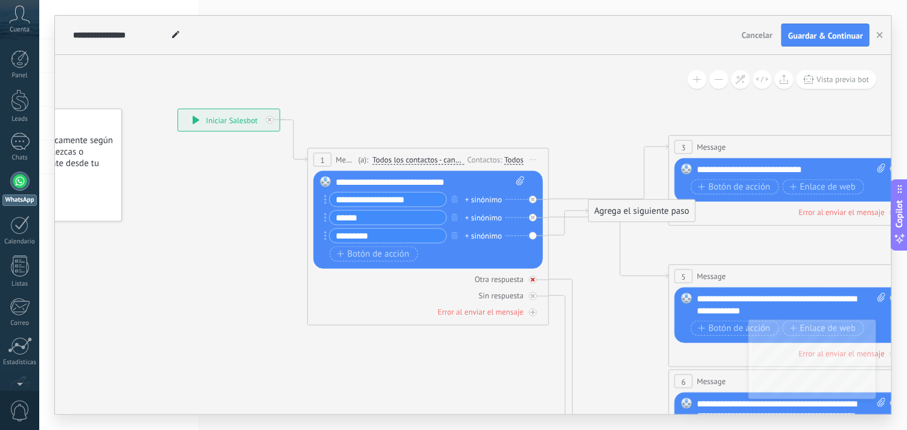
click at [445, 277] on div "Otra respuesta" at bounding box center [428, 279] width 230 height 11
click at [365, 236] on input "*********" at bounding box center [388, 236] width 117 height 14
click at [342, 237] on input "*********" at bounding box center [388, 236] width 117 height 14
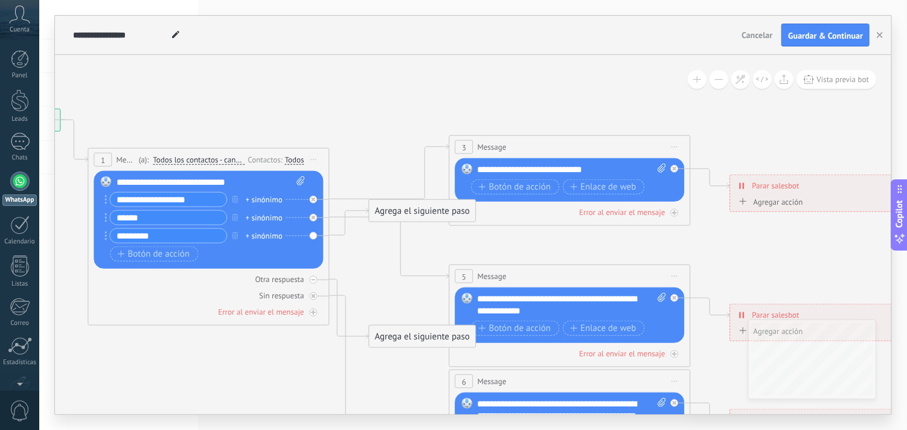
type input "*********"
click at [578, 168] on div "**********" at bounding box center [573, 170] width 190 height 12
click at [586, 169] on div "**********" at bounding box center [573, 170] width 190 height 12
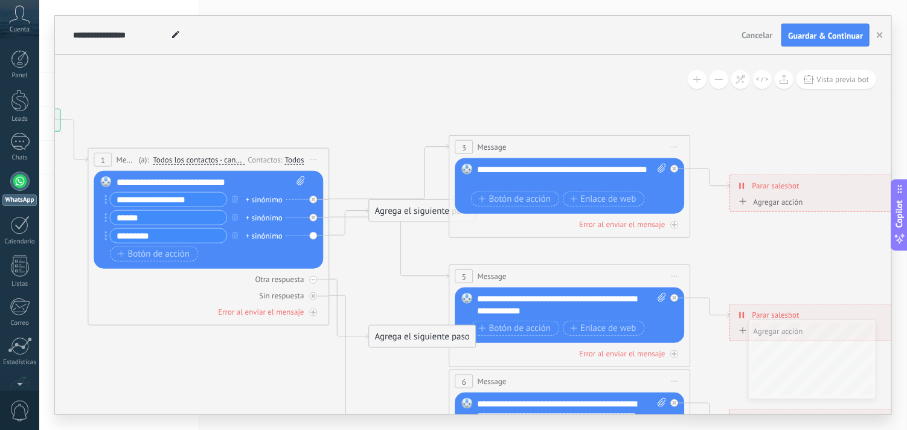
click at [585, 162] on div "Reemplazar Quitar Convertir a mensaje de voz Arrastre la imagen aquí para adjun…" at bounding box center [570, 186] width 230 height 56
click at [529, 185] on div "**********" at bounding box center [573, 176] width 190 height 24
click at [592, 199] on span "Enlace de web" at bounding box center [603, 199] width 66 height 10
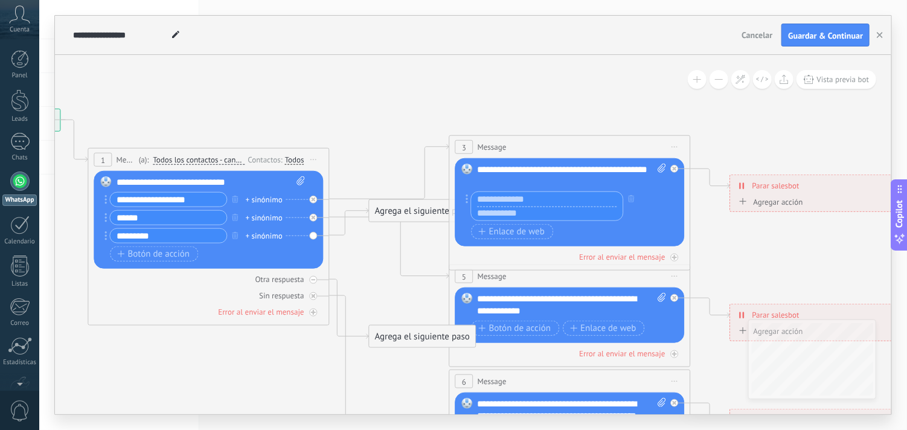
click at [662, 170] on icon at bounding box center [662, 168] width 8 height 9
click input "Subir" at bounding box center [0, 0] width 0 height 0
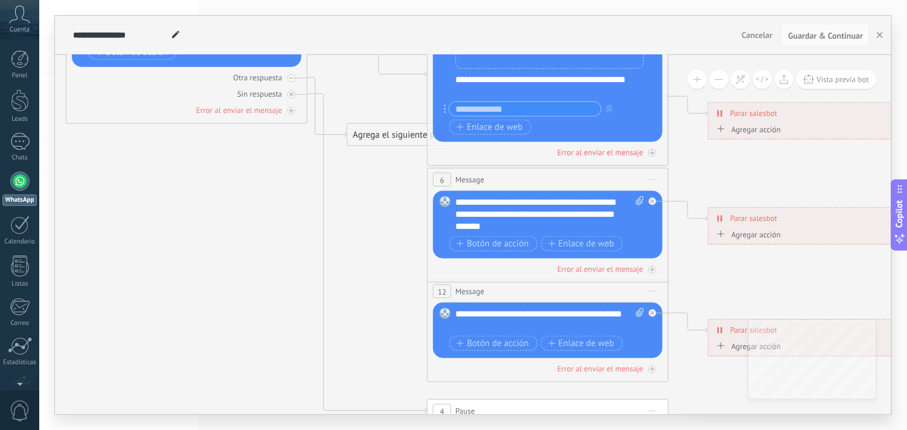
click at [554, 224] on div "**********" at bounding box center [550, 214] width 190 height 36
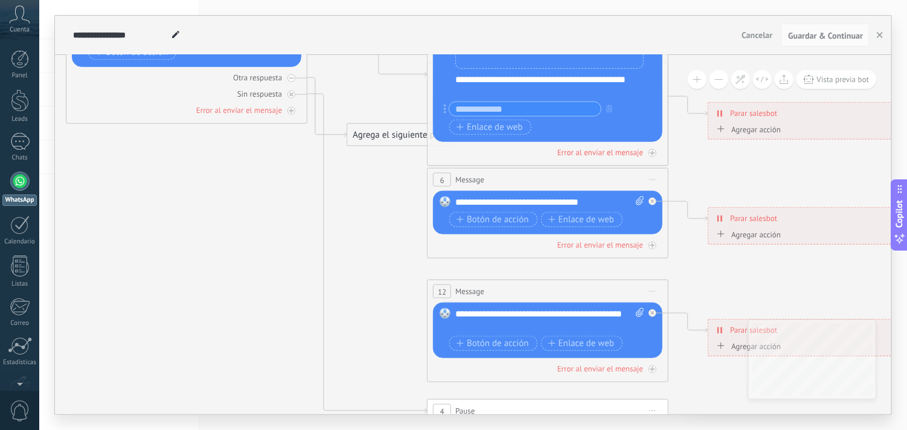
click at [599, 204] on div "**********" at bounding box center [550, 202] width 190 height 12
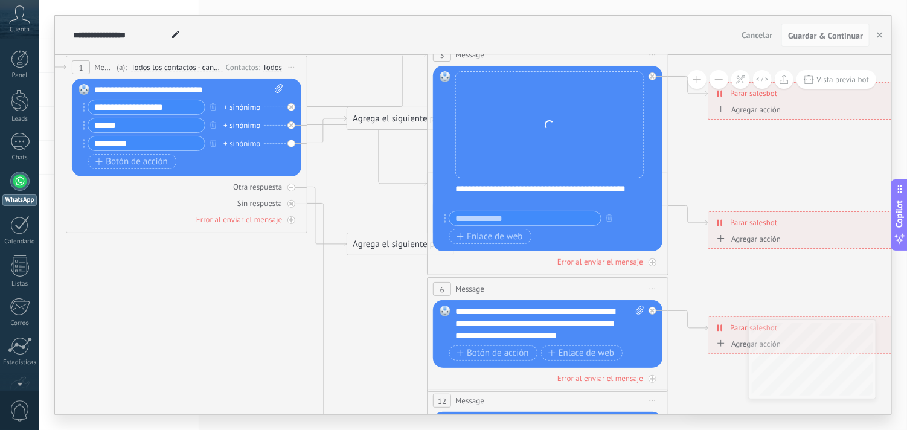
click at [149, 149] on input "*********" at bounding box center [146, 144] width 117 height 14
type input "*"
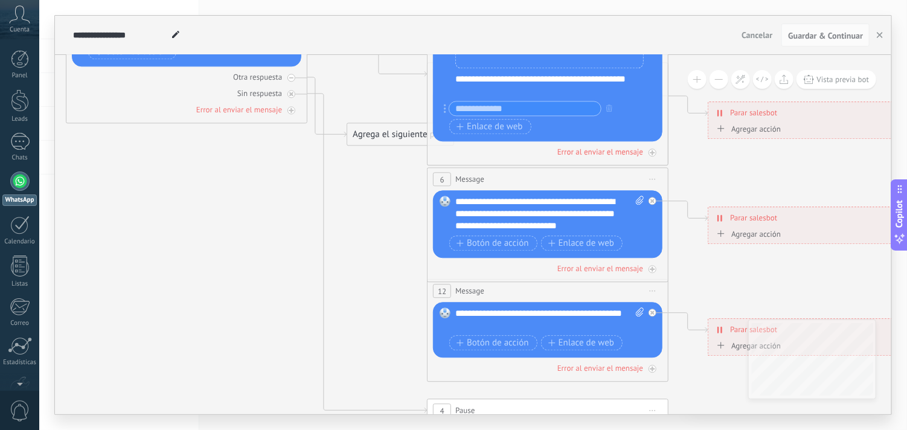
type input "**********"
drag, startPoint x: 514, startPoint y: 327, endPoint x: 452, endPoint y: 309, distance: 64.2
click at [452, 309] on div "Reemplazar Quitar Convertir a mensaje de voz Arrastre la imagen aquí para adjun…" at bounding box center [548, 330] width 230 height 56
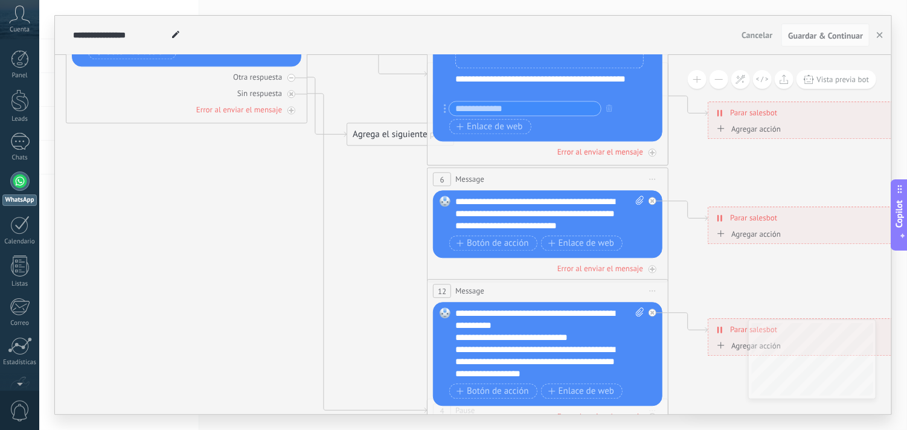
click at [608, 224] on div "**********" at bounding box center [550, 214] width 190 height 36
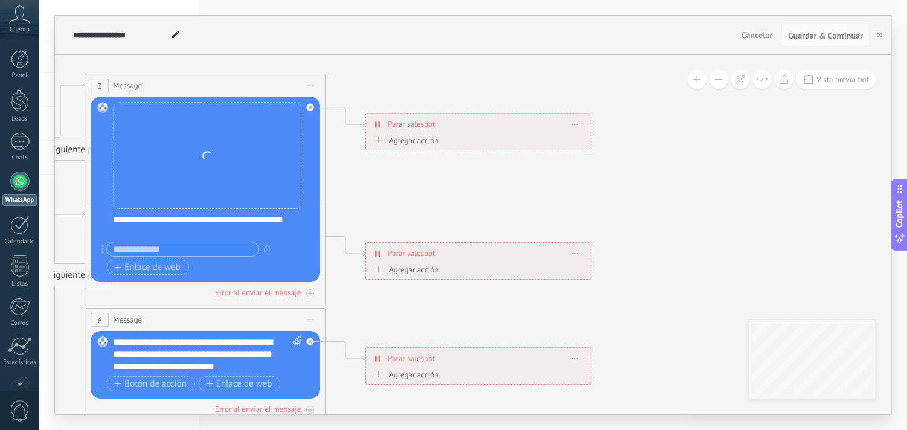
drag, startPoint x: 404, startPoint y: 275, endPoint x: 376, endPoint y: 272, distance: 28.0
click at [376, 272] on icon at bounding box center [378, 269] width 7 height 7
click at [376, 272] on button "Conversación marcada como cerrada" at bounding box center [440, 270] width 151 height 22
click at [414, 294] on span "Iniciar Salesbot" at bounding box center [439, 290] width 146 height 11
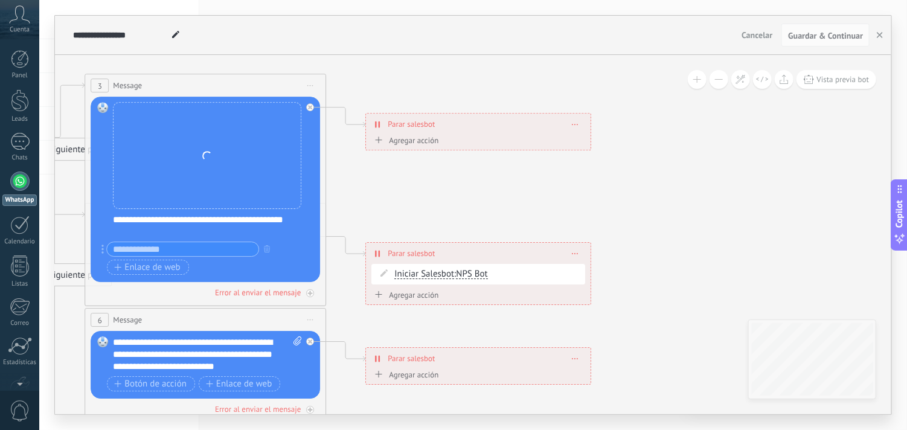
click at [419, 297] on div "Agregar acción" at bounding box center [404, 295] width 67 height 9
click at [419, 297] on button "Iniciar Salesbot" at bounding box center [440, 295] width 151 height 22
click at [573, 257] on div "**********" at bounding box center [478, 253] width 225 height 21
click at [578, 248] on div "**********" at bounding box center [478, 253] width 225 height 21
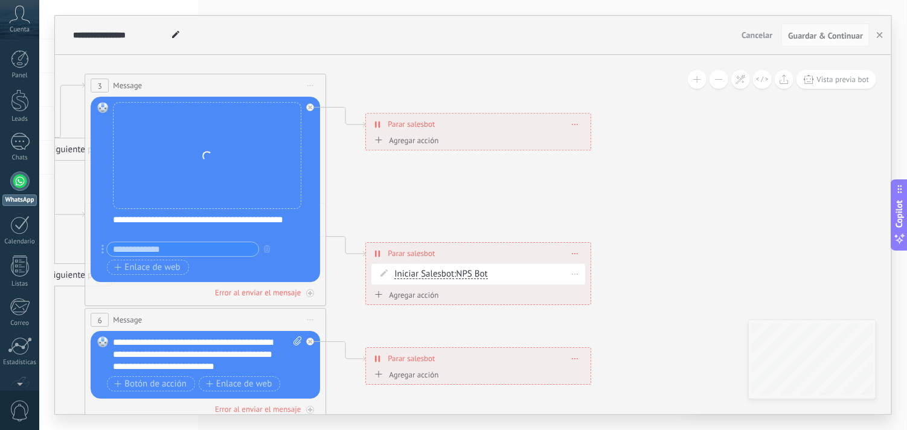
click at [381, 273] on icon at bounding box center [384, 272] width 7 height 7
click at [575, 275] on span at bounding box center [575, 274] width 5 height 7
click at [586, 289] on icon at bounding box center [582, 290] width 7 height 7
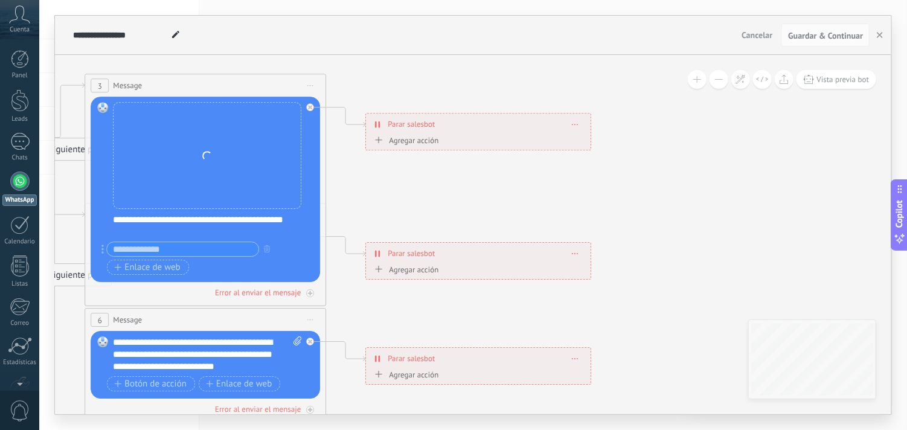
click at [377, 270] on icon at bounding box center [379, 269] width 7 height 7
click at [377, 270] on button "Iniciar Salesbot" at bounding box center [440, 270] width 151 height 22
click at [507, 273] on span "Conversación marcada como cerrada" at bounding box center [439, 270] width 146 height 11
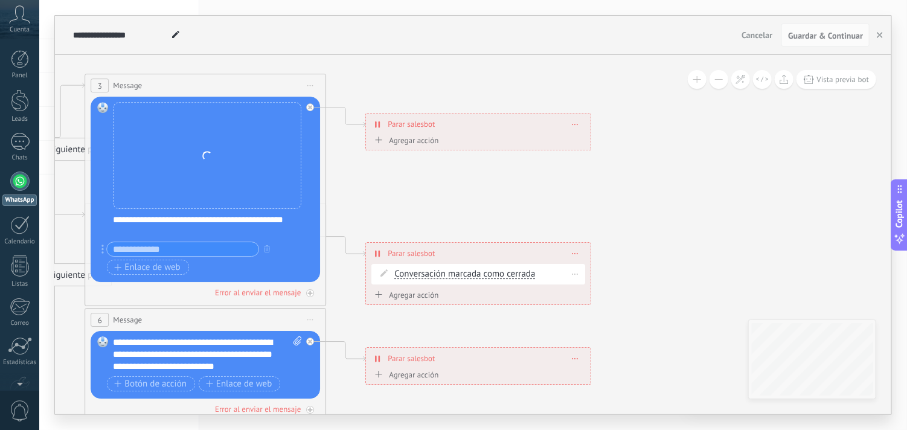
click at [573, 275] on span at bounding box center [575, 274] width 5 height 7
click at [575, 271] on span at bounding box center [575, 274] width 5 height 7
click at [576, 275] on span at bounding box center [575, 274] width 5 height 7
click at [595, 304] on icon at bounding box center [233, 354] width 1883 height 1219
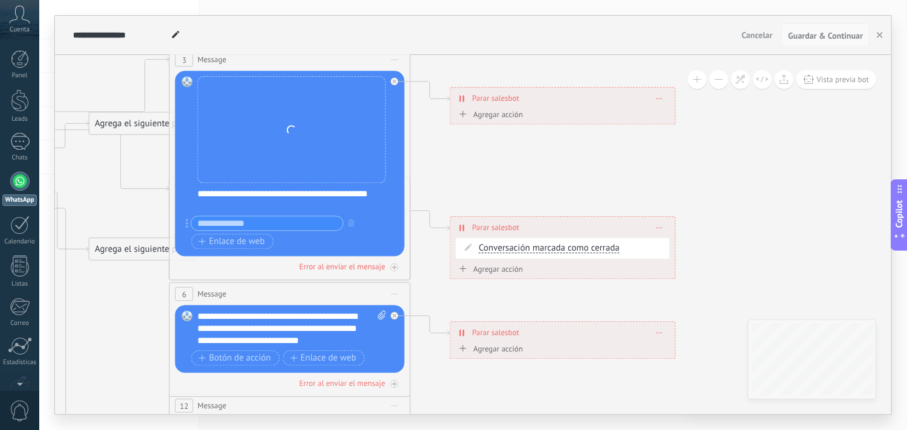
click at [829, 36] on span "Guardar & Continuar" at bounding box center [825, 35] width 75 height 8
click at [850, 80] on span "Vista previa bot" at bounding box center [843, 79] width 53 height 10
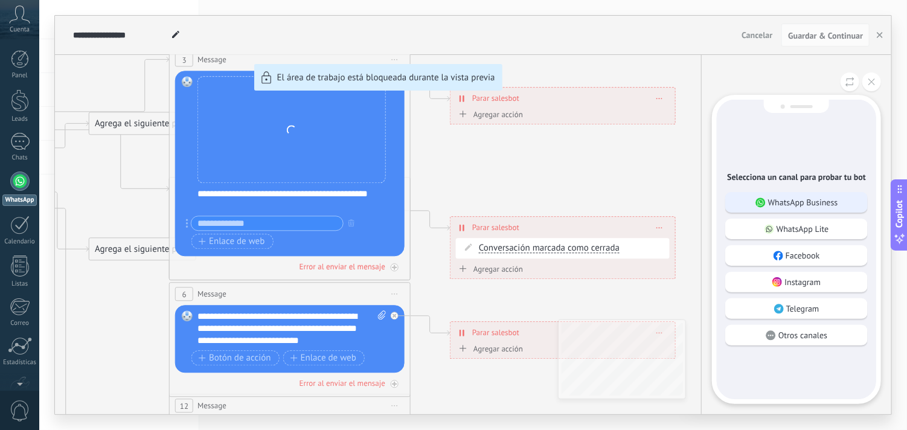
click at [785, 204] on p "WhatsApp Business" at bounding box center [803, 202] width 70 height 11
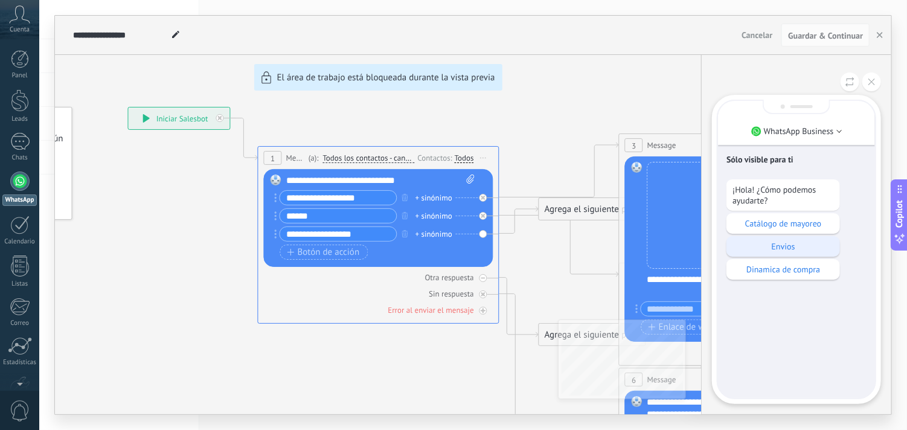
click at [790, 241] on p "Envios" at bounding box center [783, 246] width 101 height 11
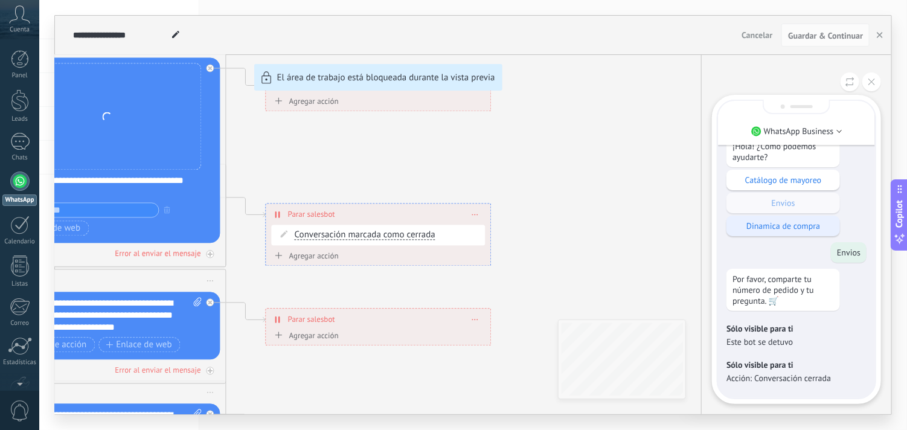
click at [750, 230] on div "Dinamica de compra" at bounding box center [784, 226] width 114 height 21
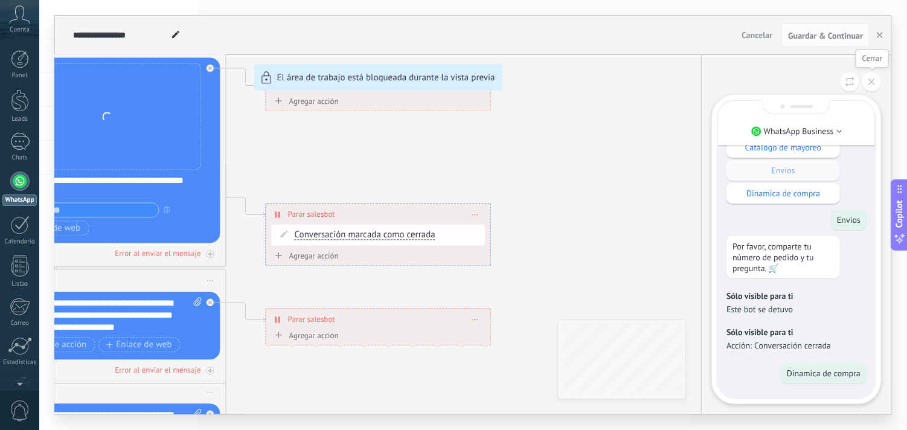
click at [875, 84] on icon at bounding box center [872, 82] width 7 height 7
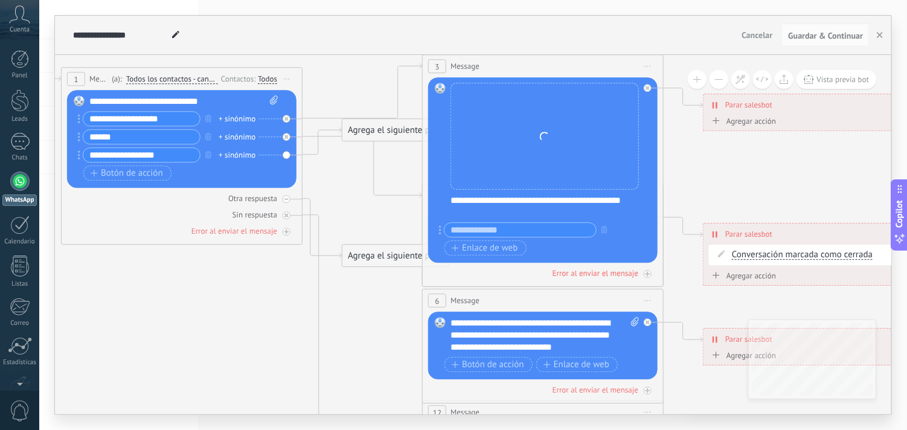
drag, startPoint x: 640, startPoint y: 230, endPoint x: 660, endPoint y: 97, distance: 133.8
click at [660, 97] on div "3 Message ******* (a): Todos los contactos - canales seleccionados Todos los co…" at bounding box center [543, 170] width 242 height 233
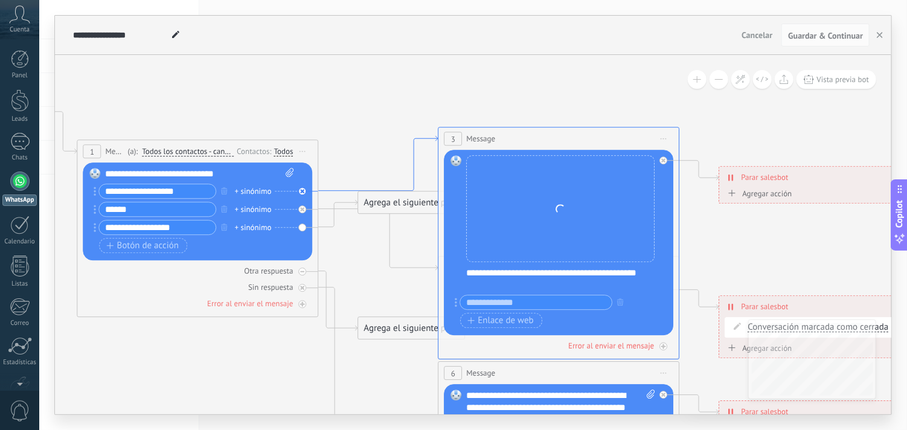
drag, startPoint x: 399, startPoint y: 98, endPoint x: 415, endPoint y: 171, distance: 74.3
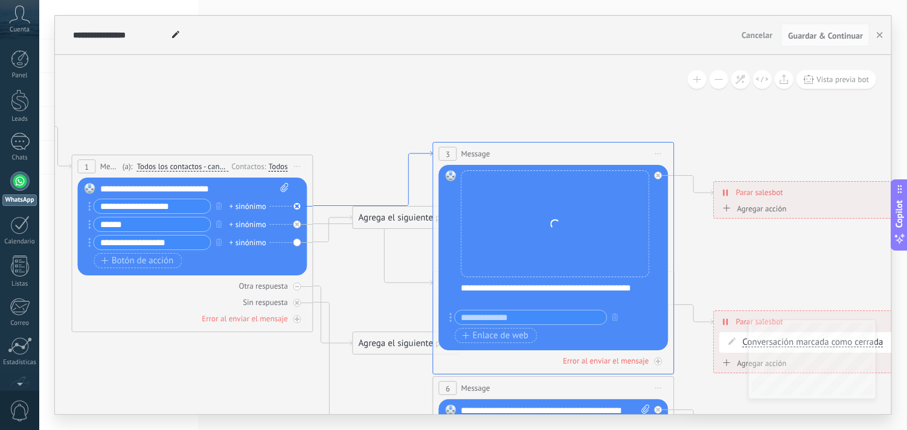
drag, startPoint x: 328, startPoint y: 190, endPoint x: 323, endPoint y: 205, distance: 15.5
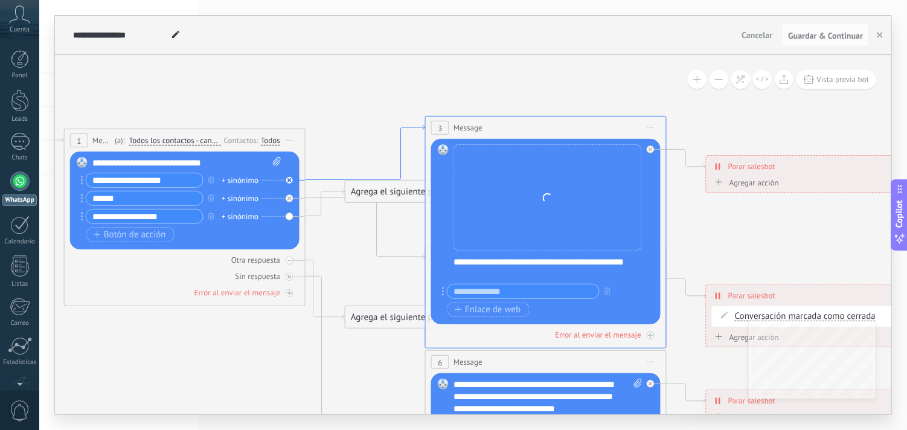
drag, startPoint x: 416, startPoint y: 154, endPoint x: 409, endPoint y: 129, distance: 25.8
click at [385, 190] on div "Agrega el siguiente paso" at bounding box center [399, 192] width 106 height 20
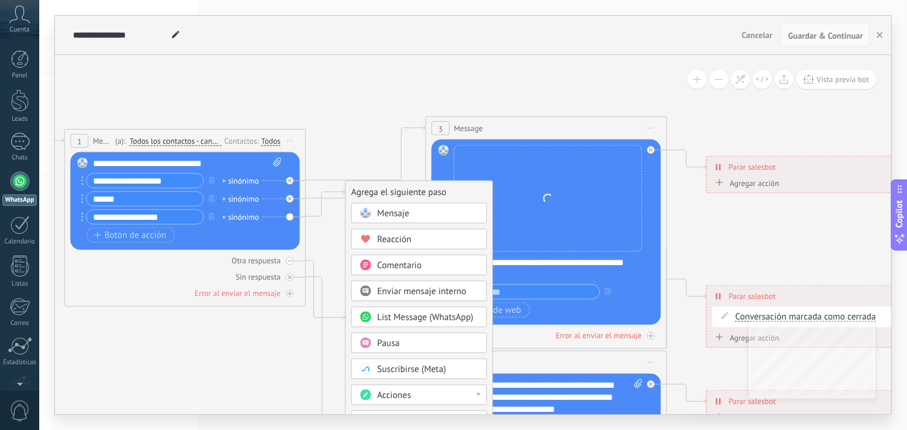
click at [373, 140] on icon at bounding box center [574, 397] width 1883 height 1219
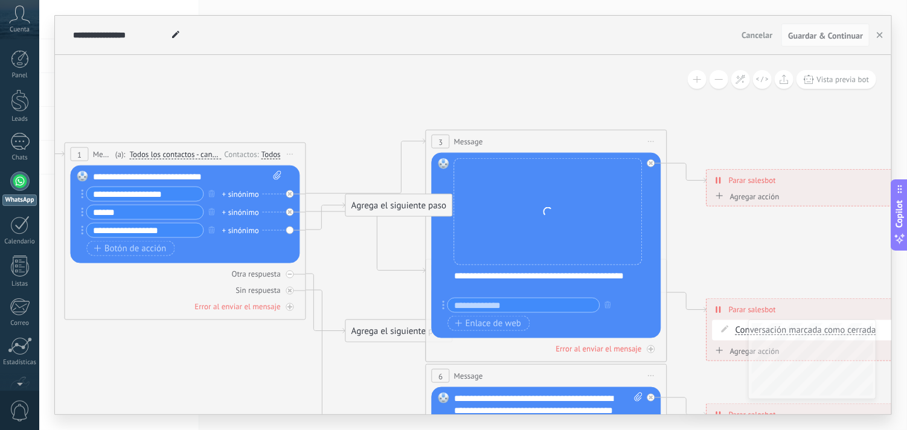
drag, startPoint x: 282, startPoint y: 254, endPoint x: 273, endPoint y: 238, distance: 18.1
click at [273, 238] on div "Reemplazar Quitar Convertir a mensaje de voz Arrastre la imagen aquí para adjun…" at bounding box center [186, 214] width 230 height 98
drag, startPoint x: 304, startPoint y: 142, endPoint x: 311, endPoint y: 125, distance: 18.2
drag, startPoint x: 399, startPoint y: 203, endPoint x: 402, endPoint y: 93, distance: 110.0
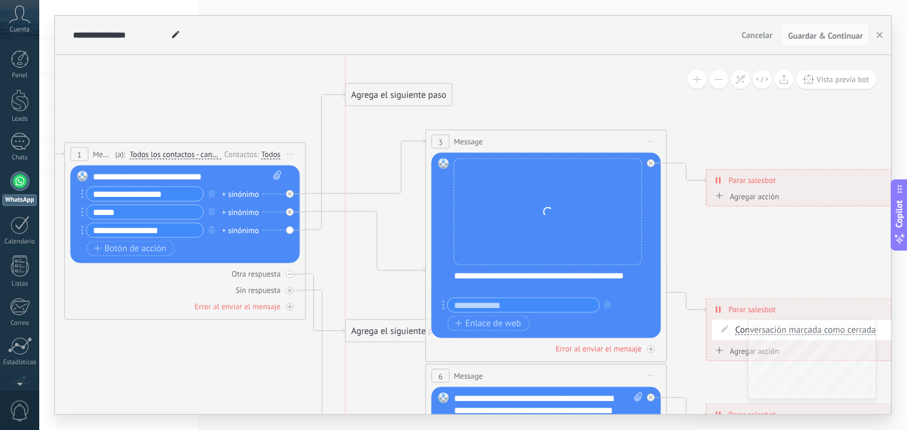
click at [402, 93] on div "Agrega el siguiente paso" at bounding box center [399, 95] width 106 height 20
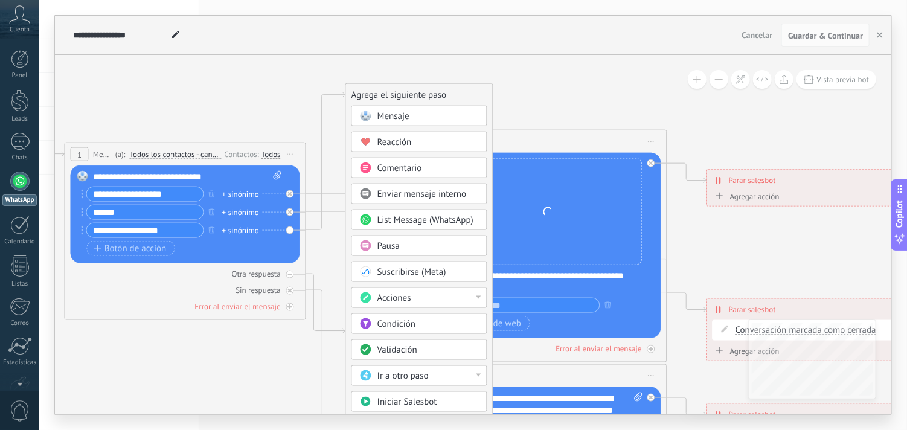
click at [411, 111] on div "Mensaje" at bounding box center [427, 117] width 101 height 12
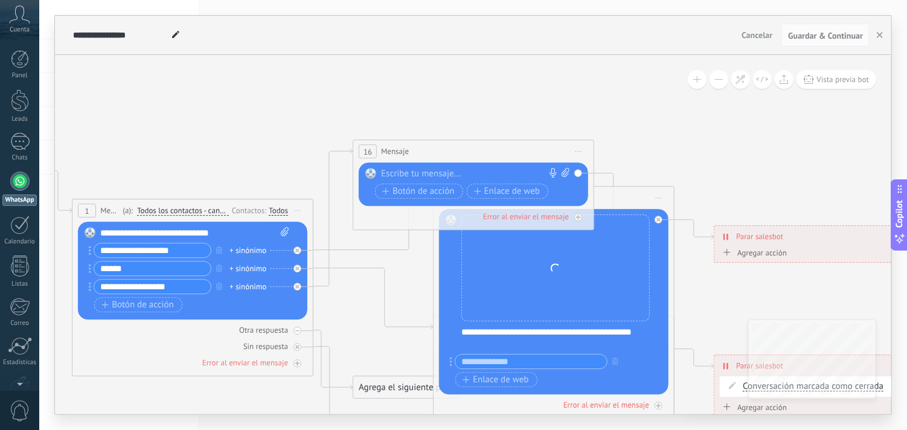
paste div
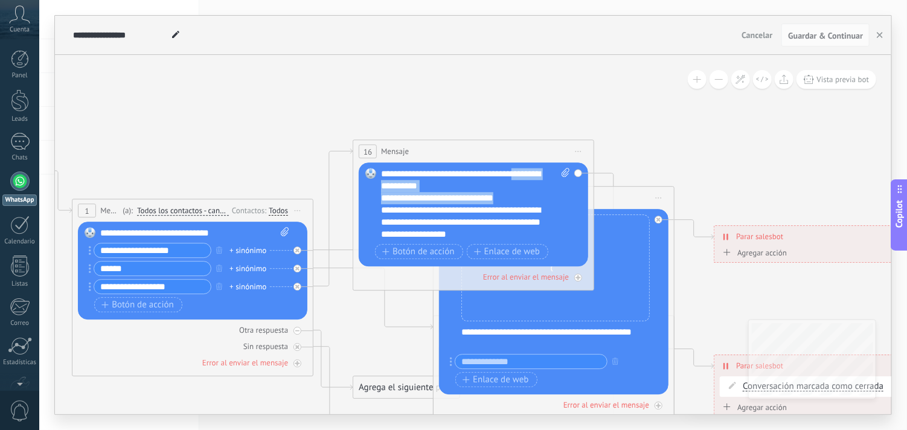
drag, startPoint x: 543, startPoint y: 193, endPoint x: 551, endPoint y: 143, distance: 51.3
click at [670, 177] on icon at bounding box center [581, 432] width 1883 height 1189
drag, startPoint x: 565, startPoint y: 231, endPoint x: 609, endPoint y: 158, distance: 85.6
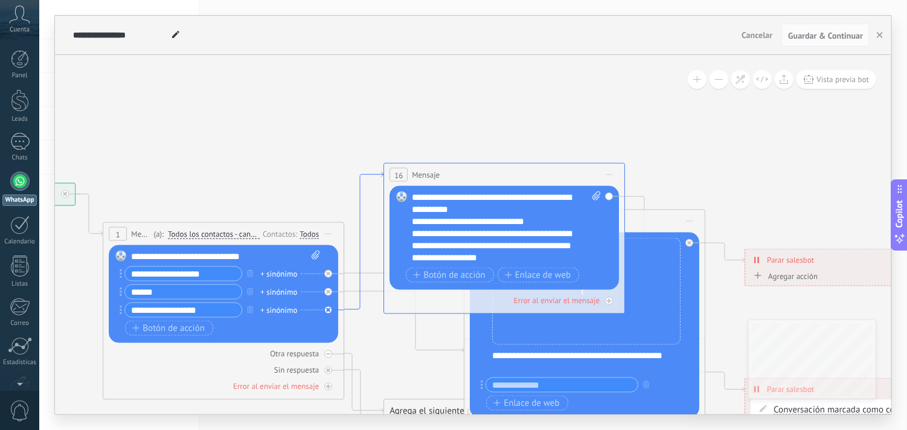
drag, startPoint x: 332, startPoint y: 196, endPoint x: 363, endPoint y: 229, distance: 45.7
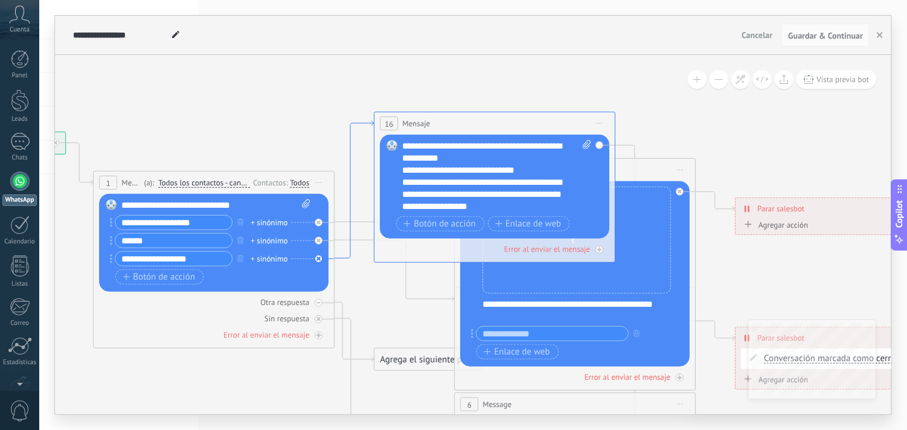
drag, startPoint x: 359, startPoint y: 222, endPoint x: 354, endPoint y: 192, distance: 30.7
click at [354, 192] on icon at bounding box center [354, 190] width 39 height 138
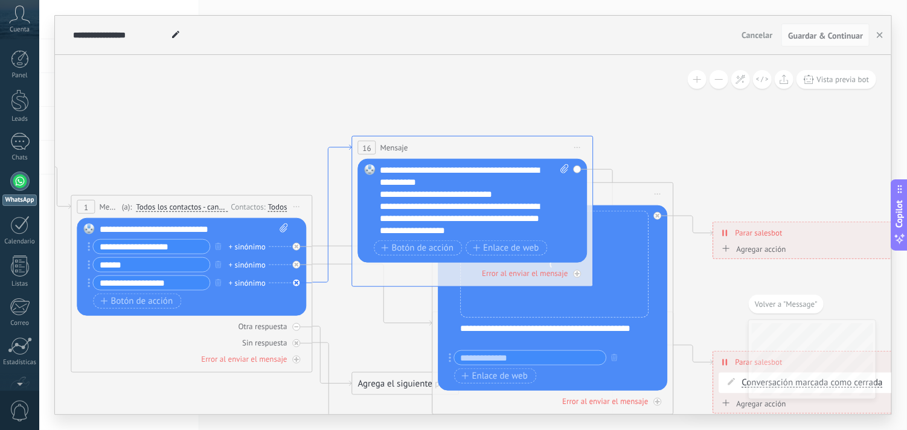
drag, startPoint x: 327, startPoint y: 304, endPoint x: 326, endPoint y: 281, distance: 23.0
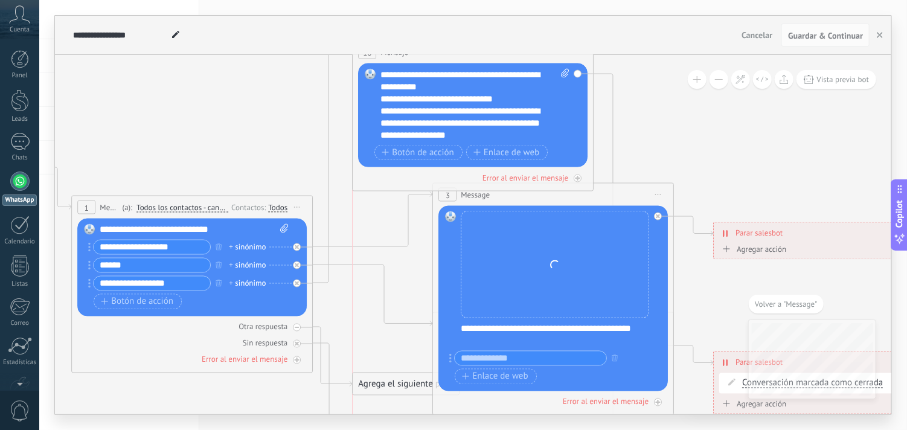
drag, startPoint x: 434, startPoint y: 149, endPoint x: 437, endPoint y: 53, distance: 96.7
click at [437, 53] on div "**********" at bounding box center [473, 215] width 837 height 399
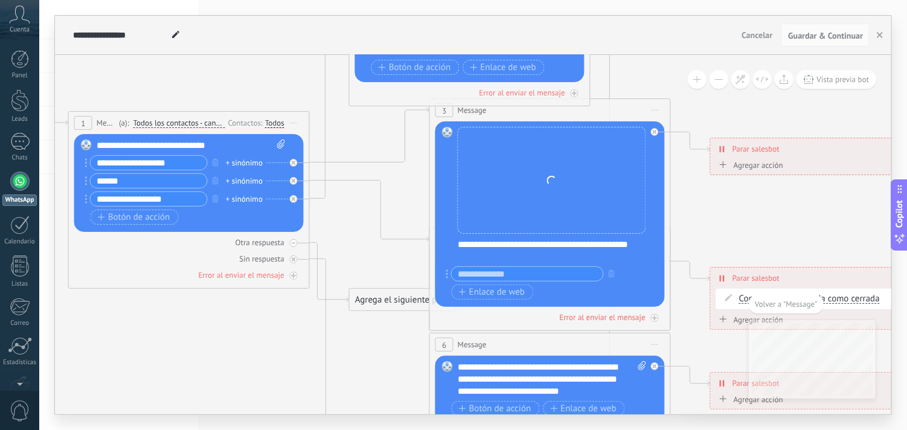
click at [347, 174] on icon at bounding box center [577, 321] width 1883 height 1336
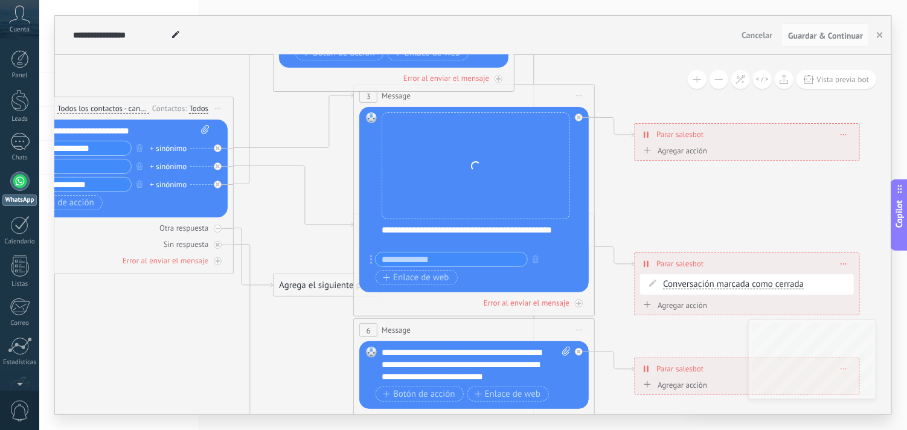
drag, startPoint x: 428, startPoint y: 231, endPoint x: 360, endPoint y: 213, distance: 70.2
click at [360, 213] on icon at bounding box center [501, 307] width 1883 height 1336
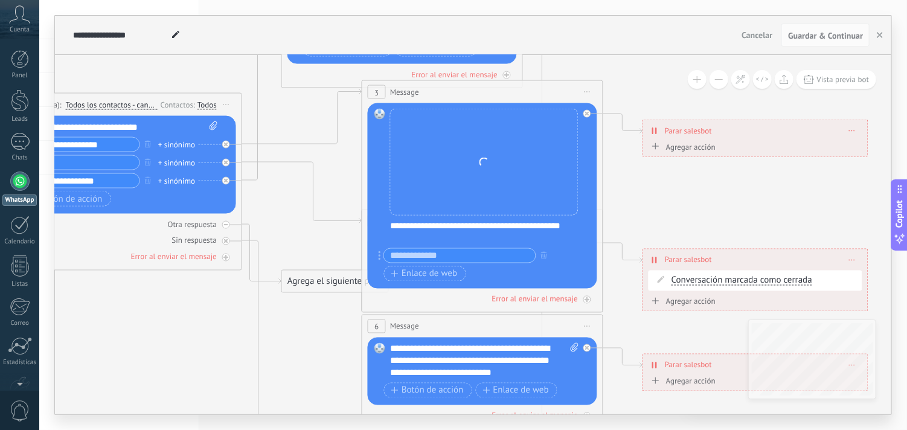
click at [582, 225] on div "Reemplazar Quitar Convertir a mensaje de voz Arrastre la imagen aquí para adjun…" at bounding box center [483, 195] width 230 height 185
drag, startPoint x: 556, startPoint y: 270, endPoint x: 468, endPoint y: 309, distance: 96.0
click at [468, 309] on div "3 Message ******* (a): Todos los contactos - canales seleccionados Todos los co…" at bounding box center [483, 196] width 242 height 233
drag, startPoint x: 371, startPoint y: 275, endPoint x: 370, endPoint y: 331, distance: 56.2
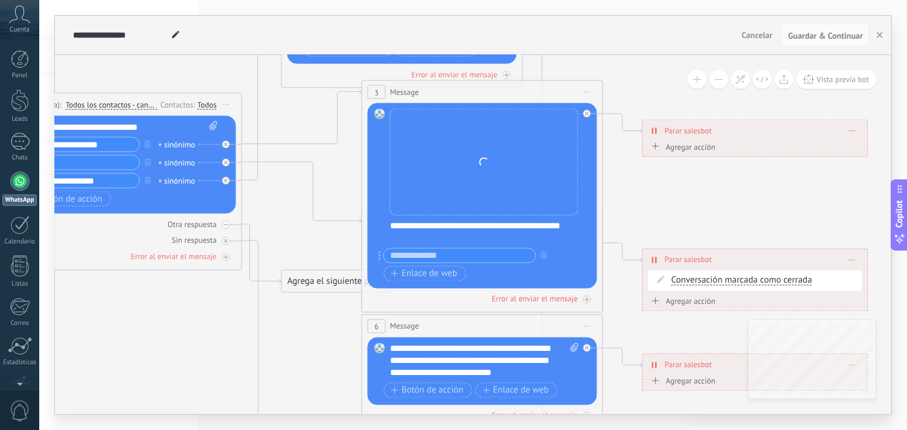
drag, startPoint x: 376, startPoint y: 167, endPoint x: 295, endPoint y: 178, distance: 81.7
click at [820, 37] on span "Guardar & Continuar" at bounding box center [825, 35] width 75 height 8
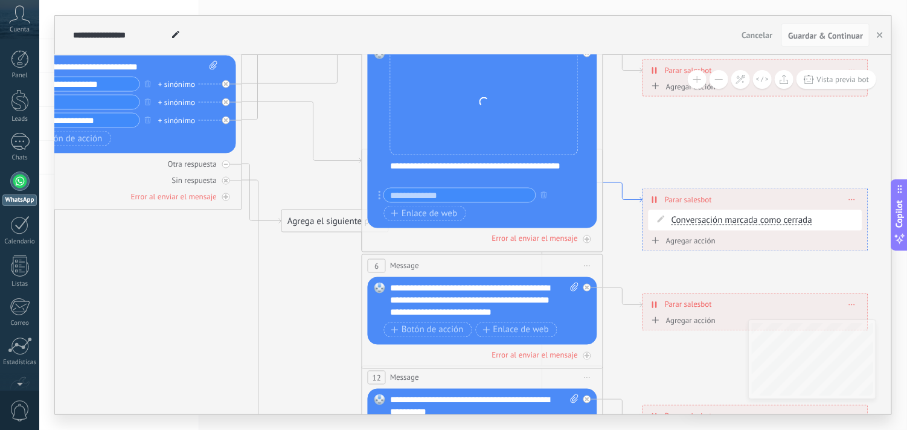
drag, startPoint x: 584, startPoint y: 198, endPoint x: 637, endPoint y: 202, distance: 53.4
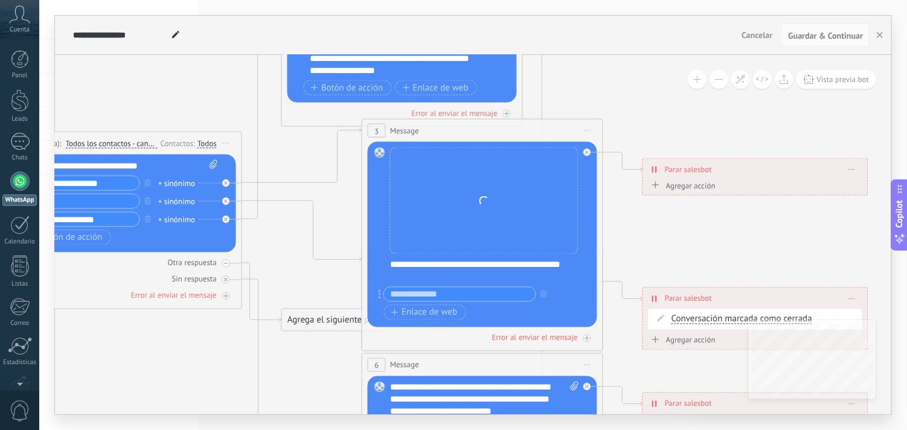
drag, startPoint x: 370, startPoint y: 224, endPoint x: 391, endPoint y: 165, distance: 62.9
click at [391, 165] on div "Reemplazar Quitar Convertir a mensaje de voz Arrastre la imagen aquí para adjun…" at bounding box center [483, 234] width 230 height 185
drag, startPoint x: 373, startPoint y: 318, endPoint x: 538, endPoint y: 306, distance: 165.9
click at [538, 306] on div "Reemplazar Quitar Convertir a mensaje de voz Arrastre la imagen aquí para adjun…" at bounding box center [483, 234] width 230 height 185
drag, startPoint x: 594, startPoint y: 316, endPoint x: 590, endPoint y: 241, distance: 75.0
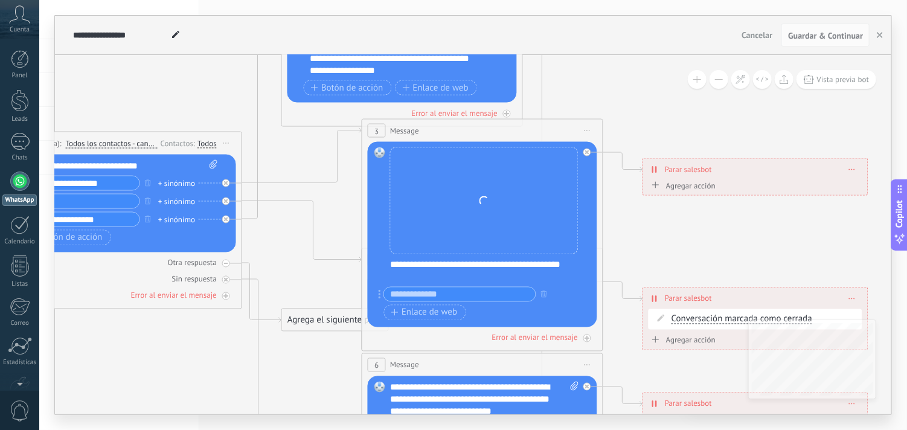
click at [590, 241] on div "Reemplazar Quitar Convertir a mensaje de voz Arrastre la imagen aquí para adjun…" at bounding box center [483, 234] width 230 height 185
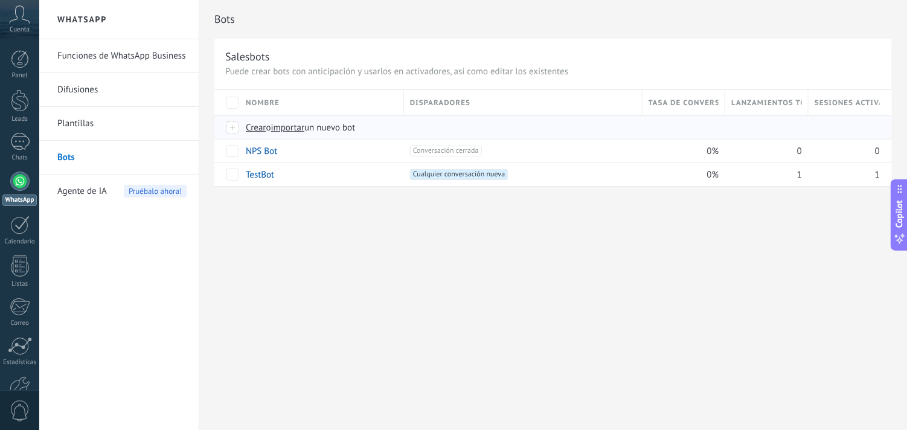
click at [231, 130] on div at bounding box center [232, 127] width 13 height 11
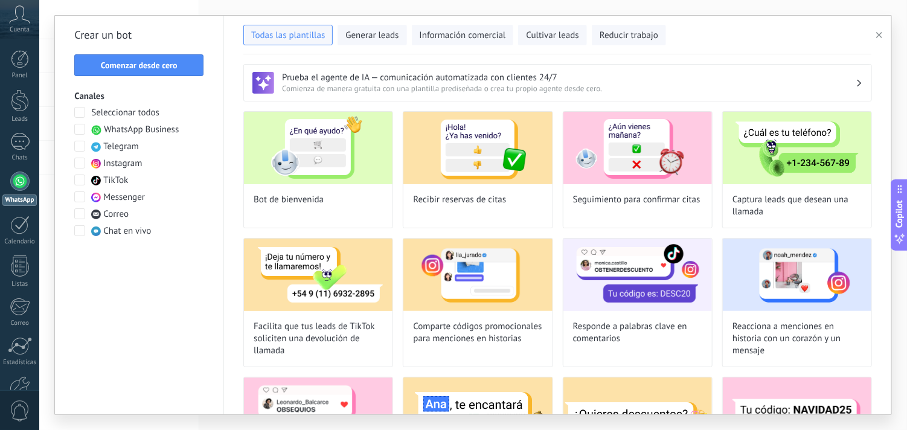
click at [81, 125] on span at bounding box center [79, 129] width 11 height 11
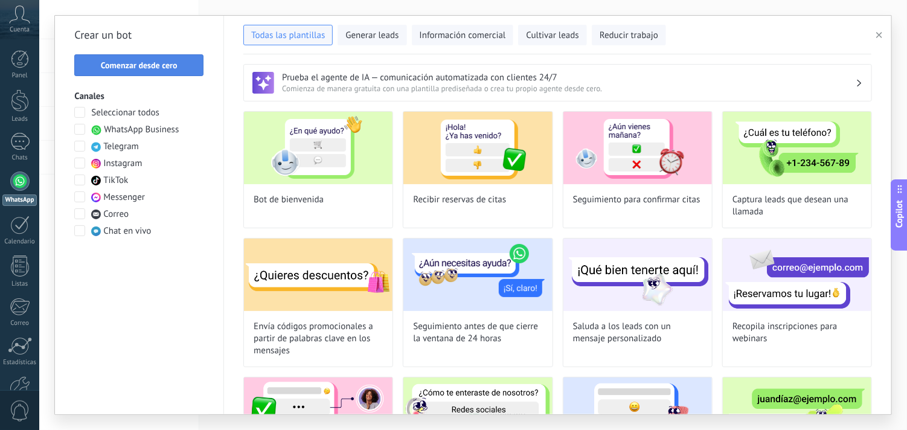
click at [140, 74] on button "Comenzar desde cero" at bounding box center [138, 65] width 129 height 22
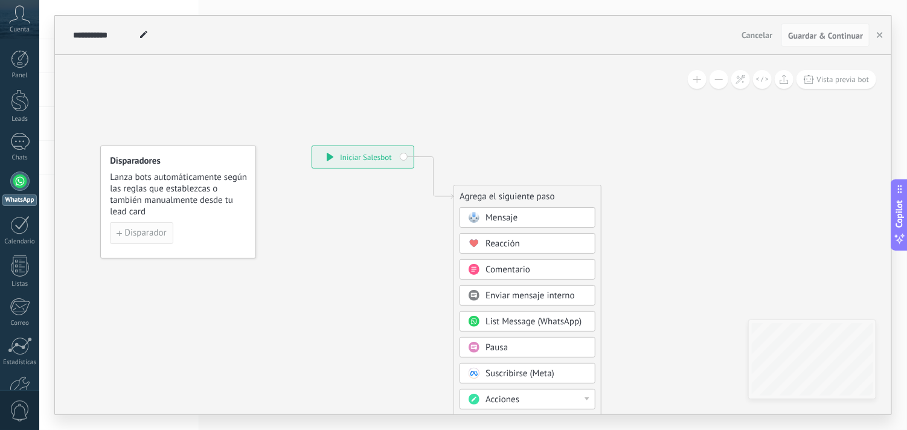
click at [167, 231] on button "Disparador" at bounding box center [141, 233] width 63 height 22
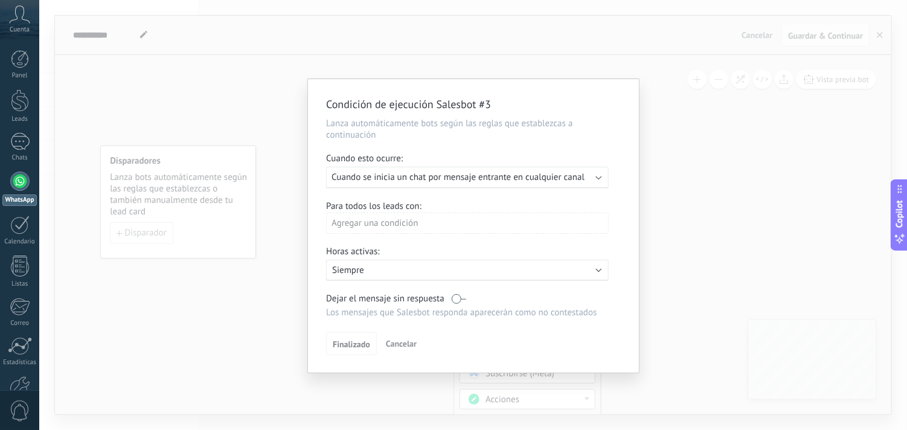
click at [573, 182] on span "Cuando se inicia un chat por mensaje entrante en cualquier canal" at bounding box center [458, 177] width 253 height 11
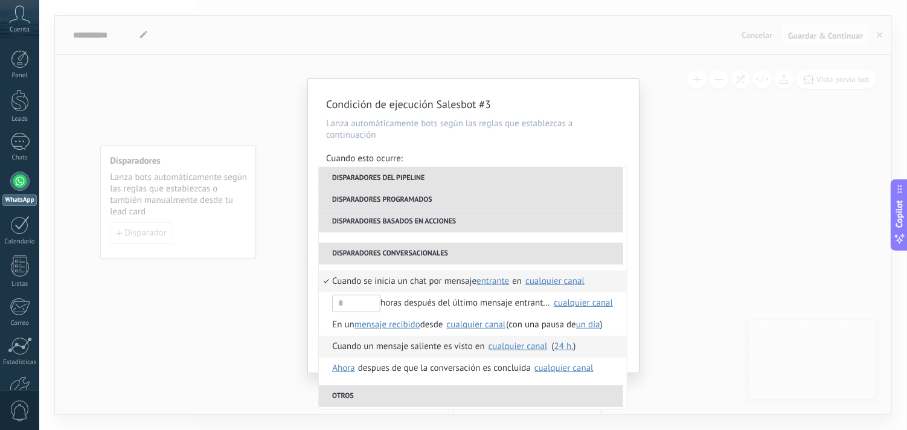
scroll to position [319, 0]
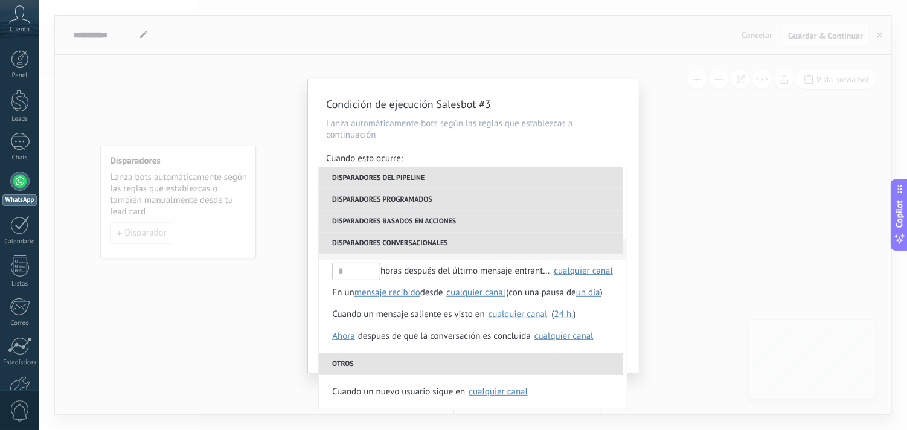
click at [433, 201] on li "Disparadores programados" at bounding box center [471, 200] width 304 height 22
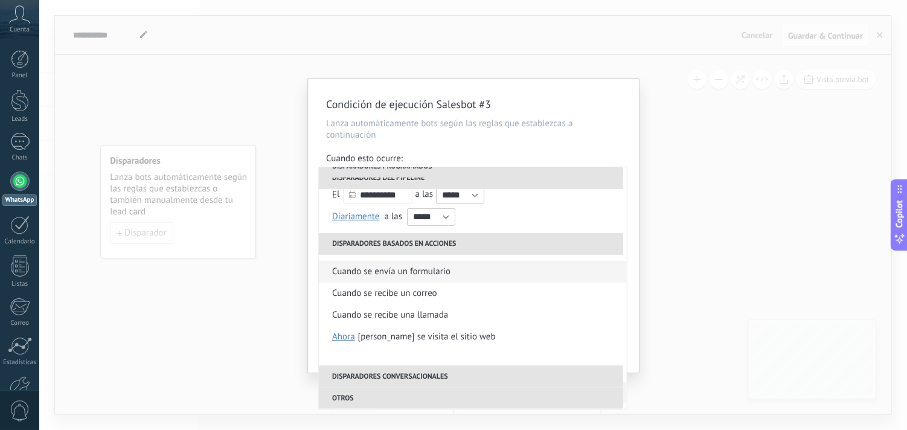
scroll to position [0, 0]
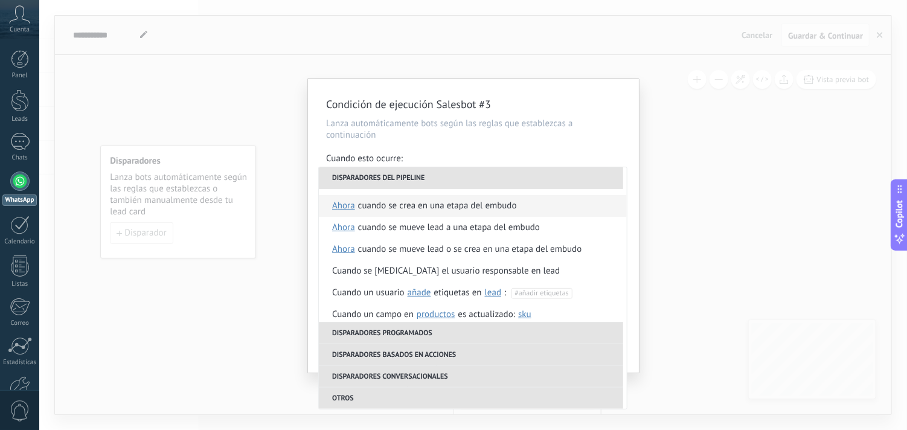
click at [510, 205] on div "Cuando se crea en una etapa del embudo" at bounding box center [437, 206] width 159 height 22
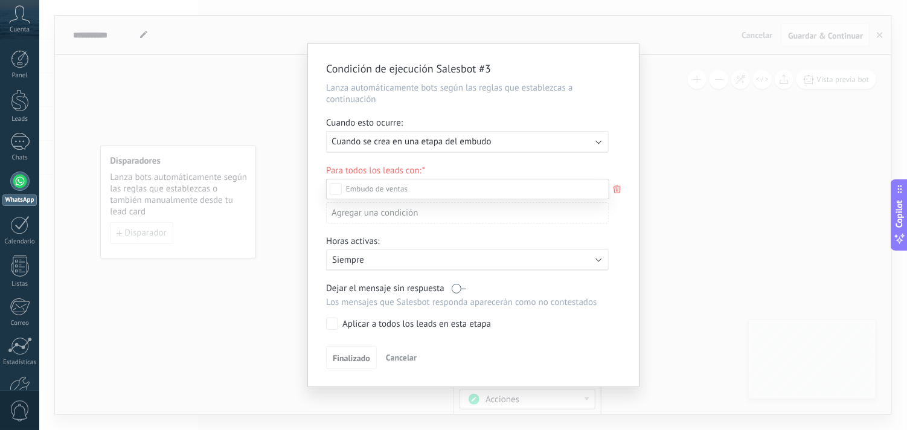
scroll to position [126, 0]
click at [666, 88] on div at bounding box center [473, 215] width 868 height 430
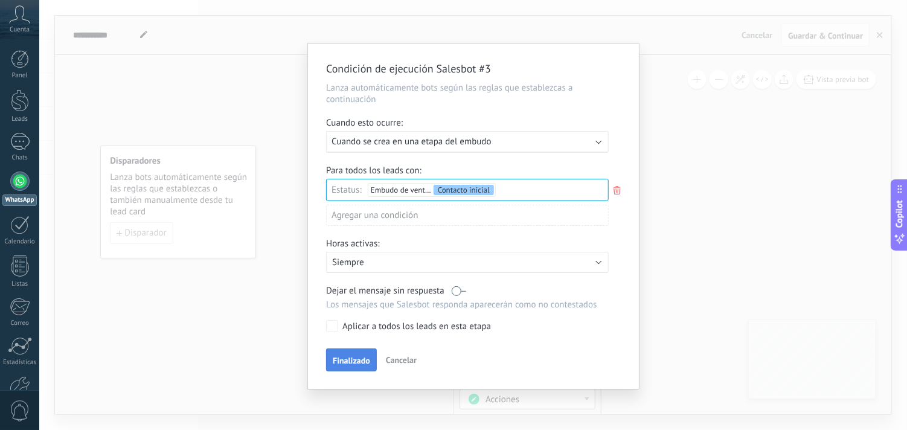
click at [355, 353] on button "Finalizado" at bounding box center [351, 359] width 51 height 23
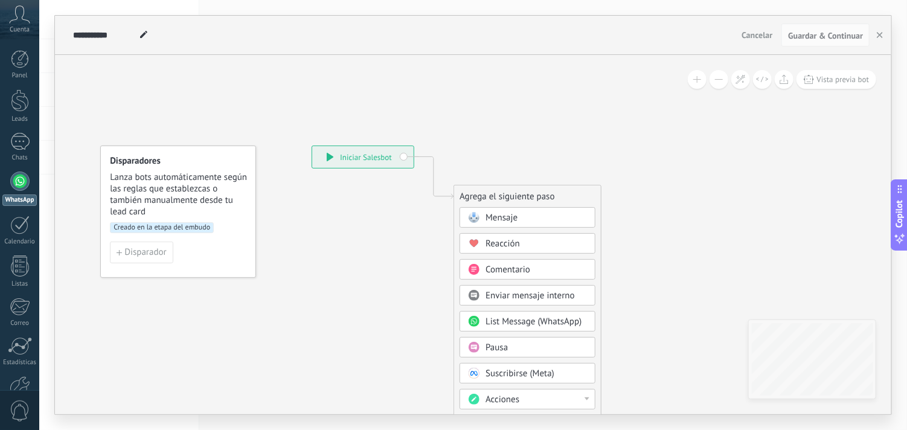
click at [500, 219] on span "Mensaje" at bounding box center [502, 217] width 32 height 11
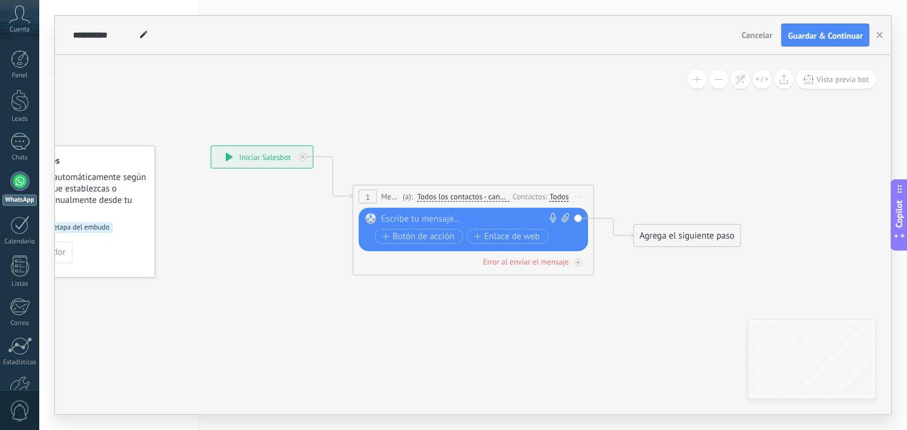
click at [473, 216] on div at bounding box center [470, 219] width 179 height 12
click at [484, 195] on span "Todos los contactos - canales seleccionados" at bounding box center [463, 197] width 92 height 10
click at [484, 195] on button "Todos los contactos - canales seleccionados" at bounding box center [486, 197] width 151 height 22
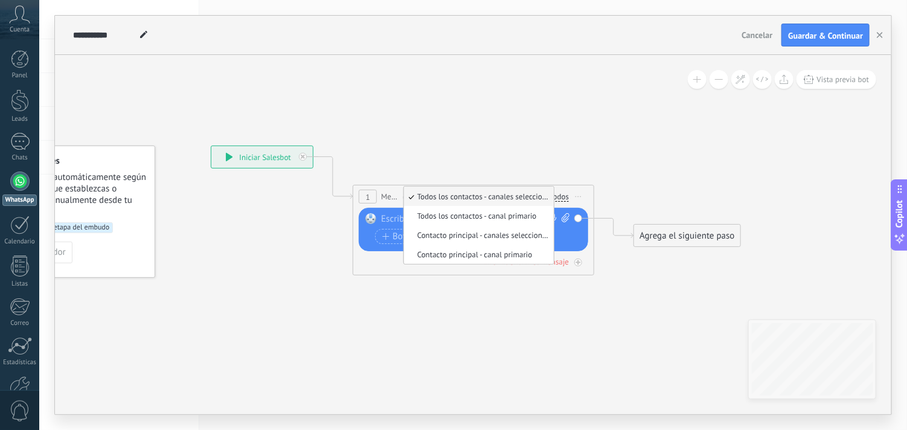
click at [484, 195] on span "Todos los contactos - canales seleccionados" at bounding box center [477, 196] width 146 height 10
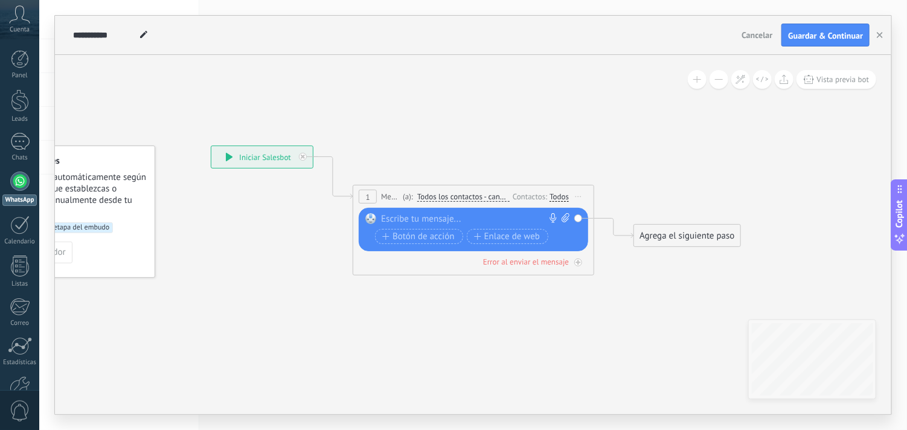
click at [445, 216] on div at bounding box center [470, 219] width 179 height 12
click at [445, 236] on span "Botón de acción" at bounding box center [418, 237] width 72 height 10
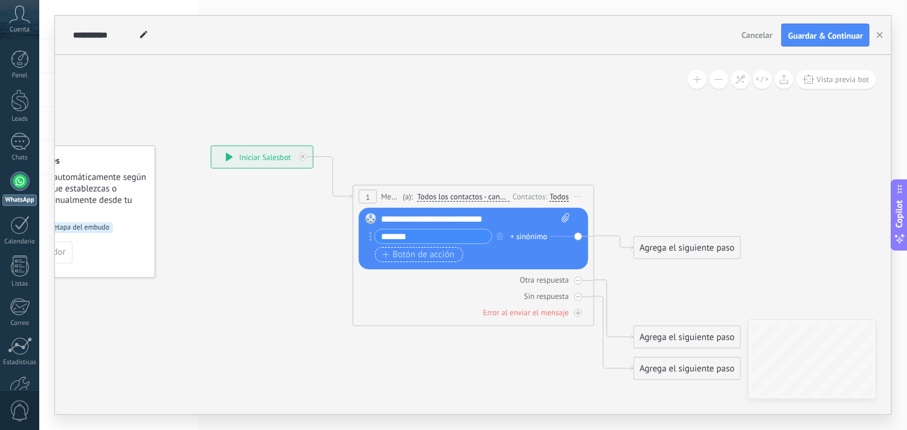
type input "*******"
click at [435, 254] on span "Botón de acción" at bounding box center [418, 255] width 72 height 10
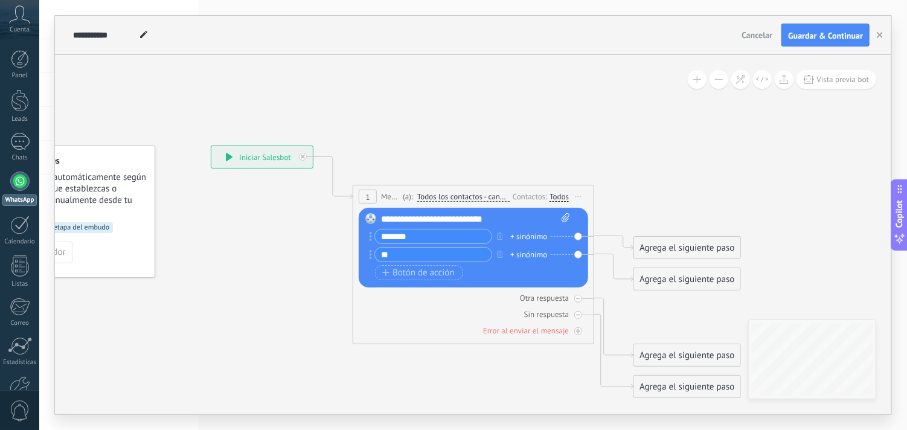
type input "*"
type input "**********"
click at [683, 243] on div "Agrega el siguiente paso" at bounding box center [687, 248] width 106 height 20
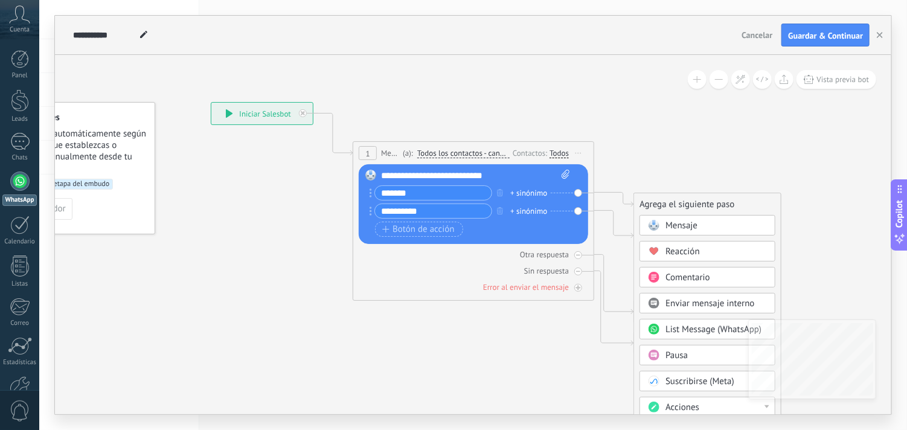
click at [690, 227] on span "Mensaje" at bounding box center [682, 225] width 32 height 11
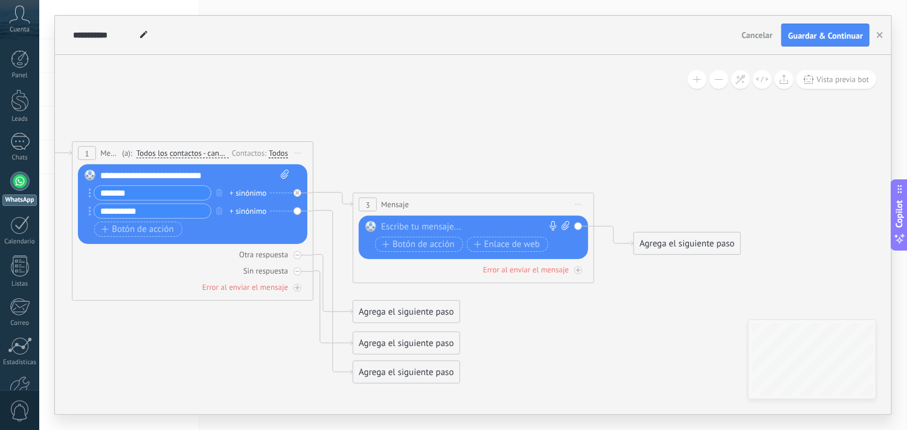
click at [425, 222] on div at bounding box center [470, 227] width 179 height 12
click at [492, 225] on div "**********" at bounding box center [476, 227] width 190 height 12
click at [504, 226] on div "**********" at bounding box center [476, 227] width 190 height 12
click at [530, 225] on div "**********" at bounding box center [476, 227] width 190 height 12
click at [816, 36] on span "Guardar & Continuar" at bounding box center [825, 35] width 75 height 8
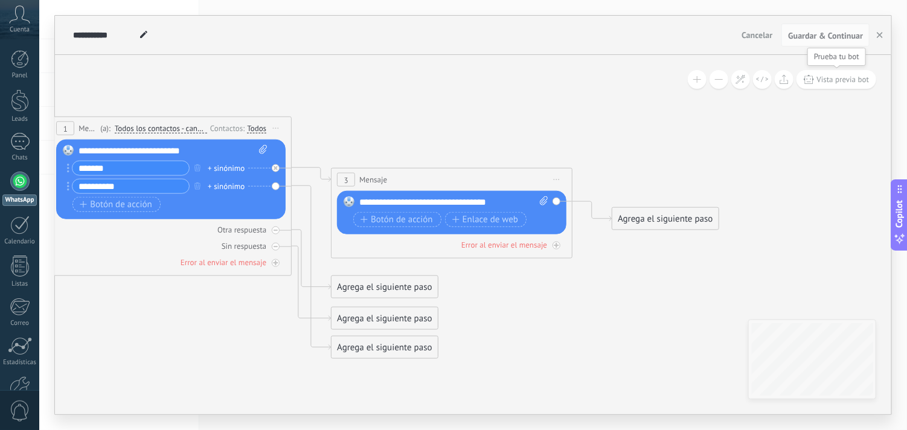
click at [845, 74] on span "Vista previa bot" at bounding box center [843, 79] width 53 height 10
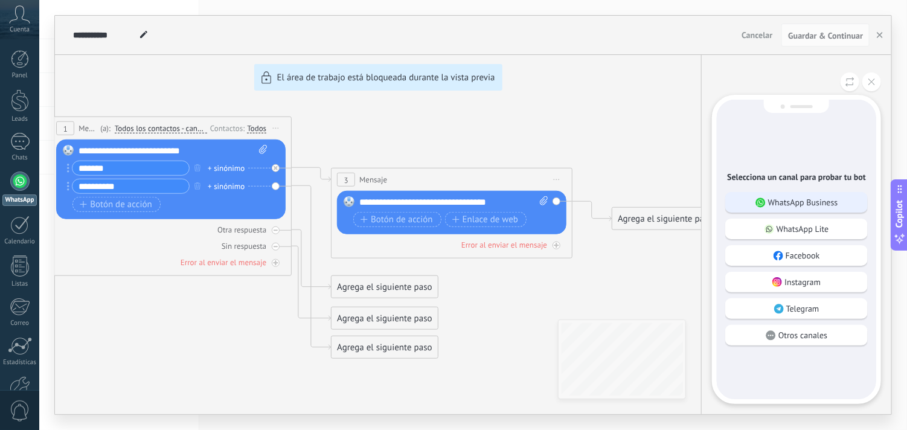
click at [800, 205] on p "WhatsApp Business" at bounding box center [803, 202] width 70 height 11
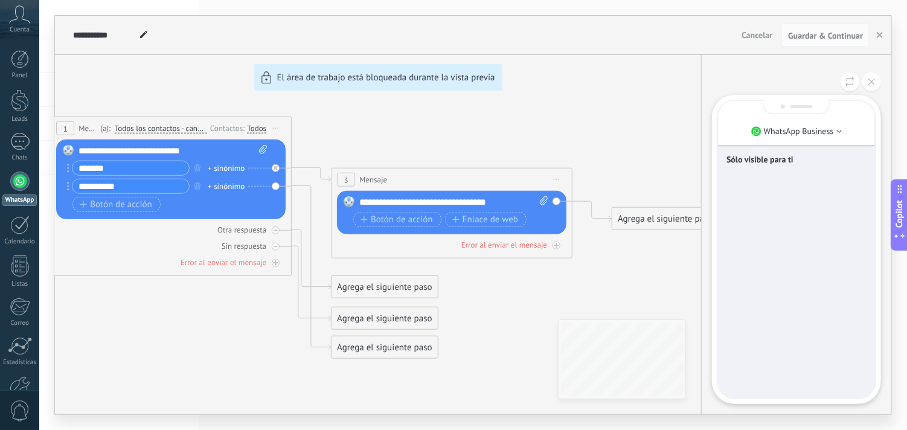
click at [790, 154] on p "Sólo visible para ti" at bounding box center [797, 159] width 140 height 11
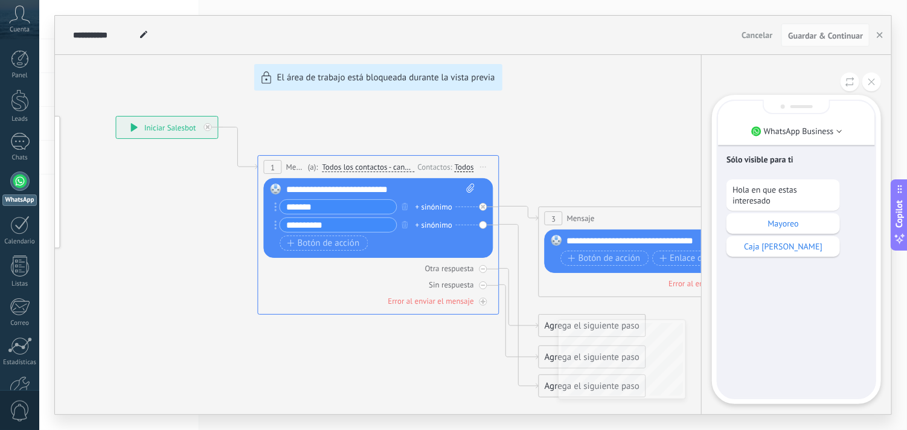
click at [358, 210] on div "**********" at bounding box center [473, 215] width 837 height 399
click at [765, 228] on p "Mayoreo" at bounding box center [783, 223] width 101 height 11
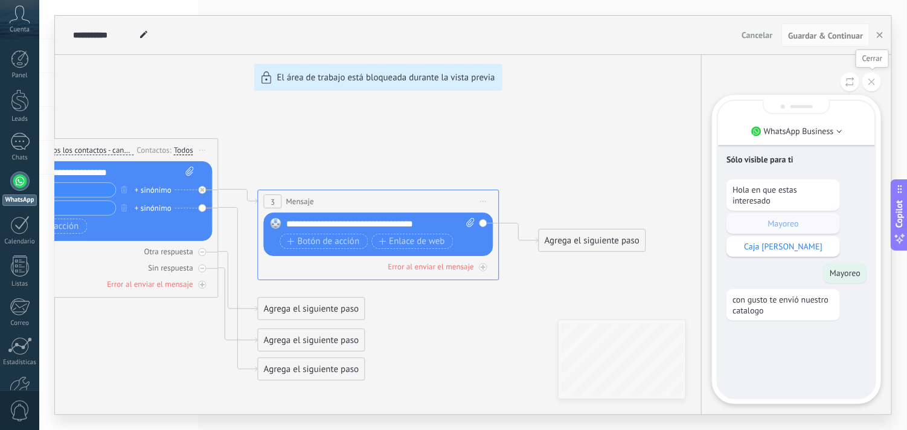
click at [876, 87] on button at bounding box center [871, 81] width 19 height 19
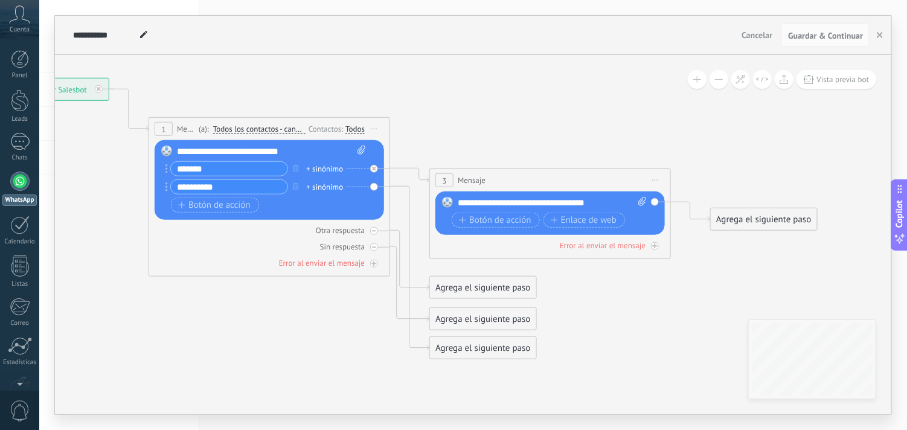
click at [18, 181] on div at bounding box center [19, 181] width 19 height 19
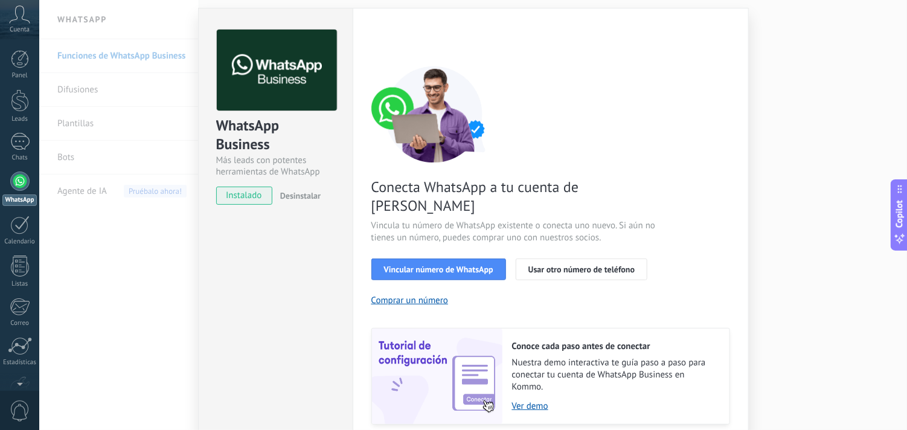
scroll to position [26, 0]
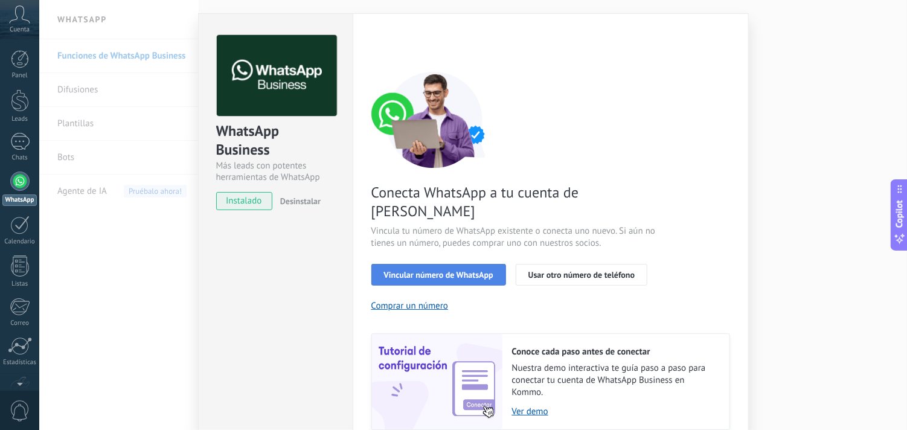
click at [405, 265] on button "Vincular número de WhatsApp" at bounding box center [438, 275] width 135 height 22
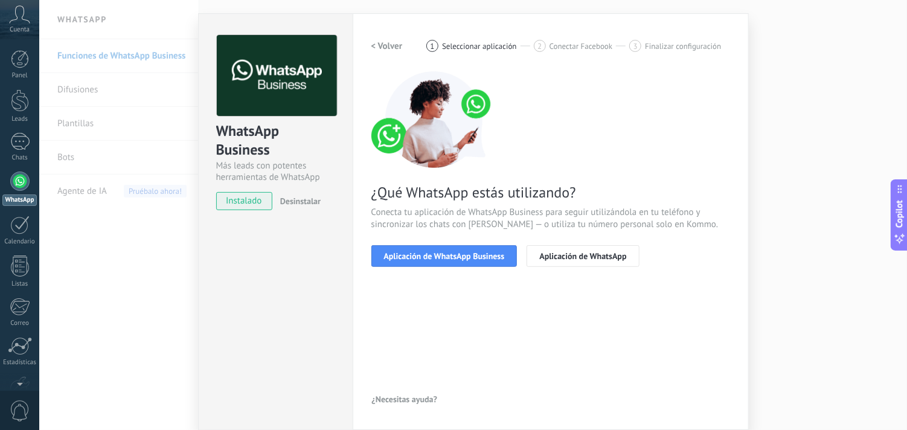
click at [405, 265] on button "Aplicación de WhatsApp Business" at bounding box center [444, 256] width 146 height 22
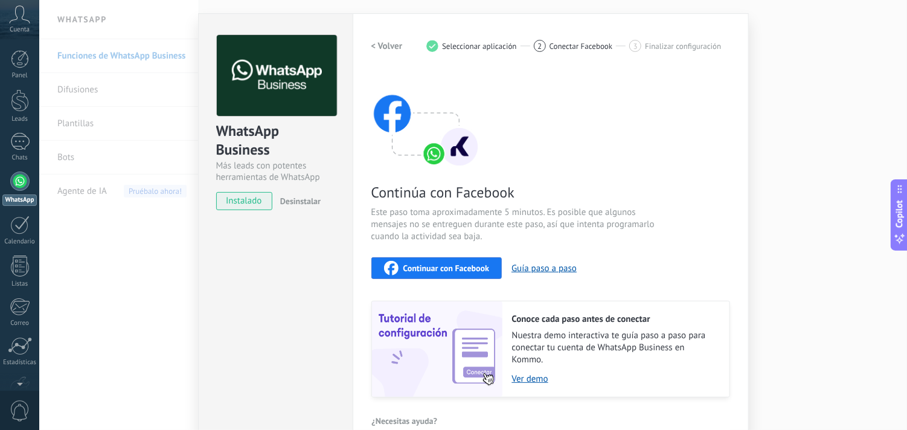
click at [457, 264] on span "Continuar con Facebook" at bounding box center [446, 268] width 86 height 8
click at [776, 118] on div "WhatsApp Business Más leads con potentes herramientas de WhatsApp instalado Des…" at bounding box center [473, 215] width 868 height 430
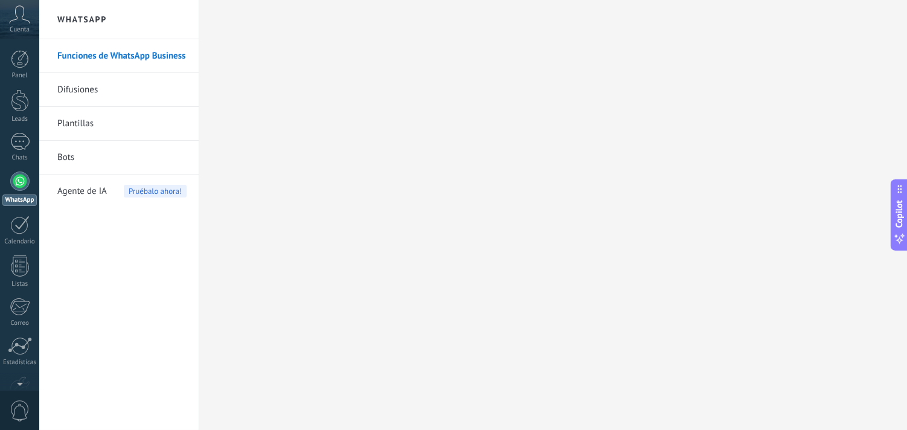
scroll to position [0, 0]
click at [16, 184] on div at bounding box center [19, 181] width 19 height 19
click at [14, 153] on link "Chats" at bounding box center [19, 147] width 39 height 29
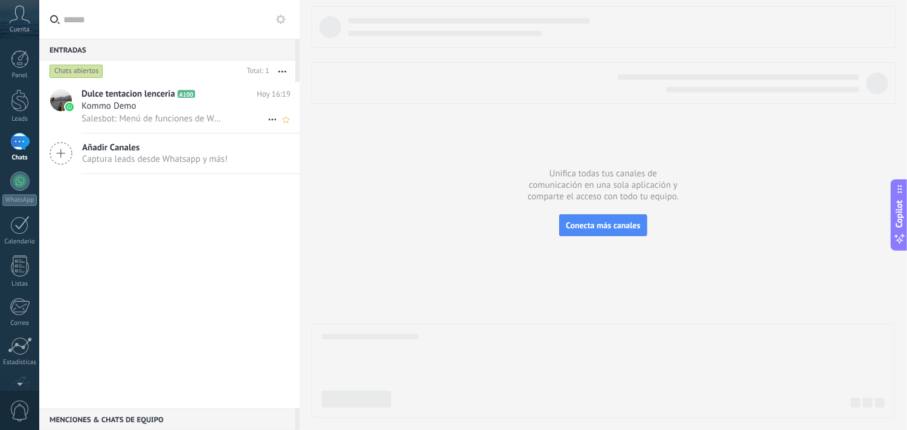
click at [117, 107] on span "Kommo Demo" at bounding box center [109, 106] width 55 height 12
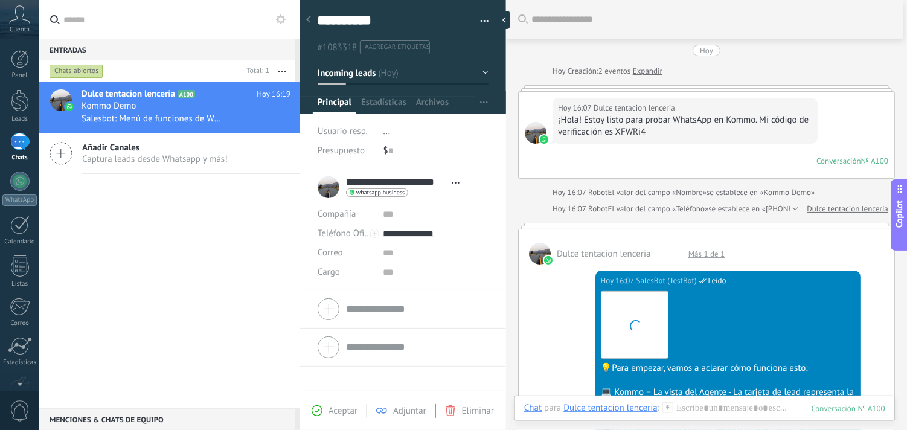
click at [133, 261] on div "Dulce tentacion lenceria A100 Hoy 16:19 Kommo Demo Salesbot: Menú de funciones …" at bounding box center [169, 245] width 260 height 326
click at [22, 187] on div at bounding box center [19, 181] width 19 height 19
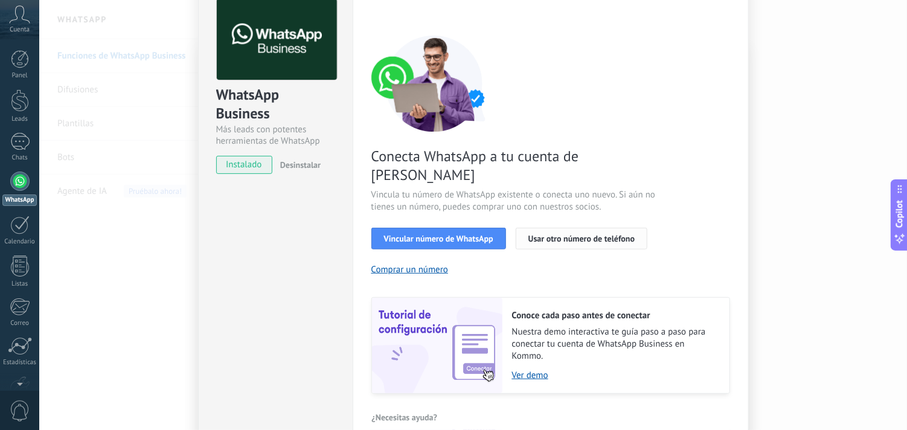
scroll to position [106, 0]
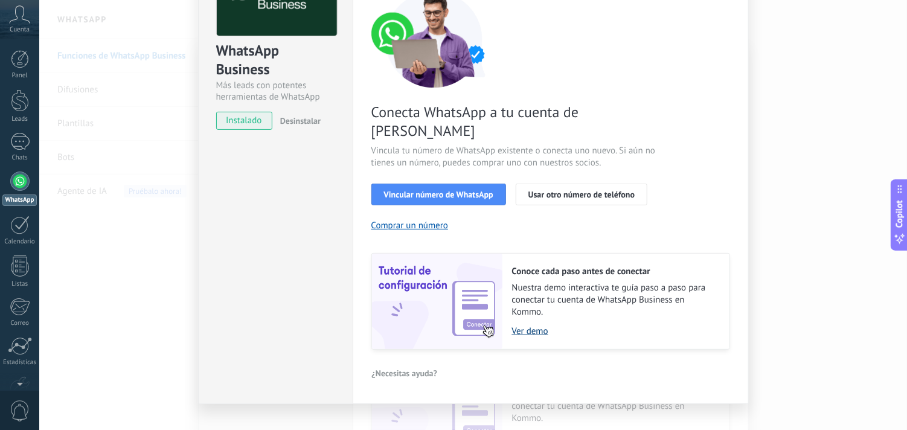
click at [534, 326] on link "Ver demo" at bounding box center [614, 331] width 205 height 11
